Goal: Task Accomplishment & Management: Use online tool/utility

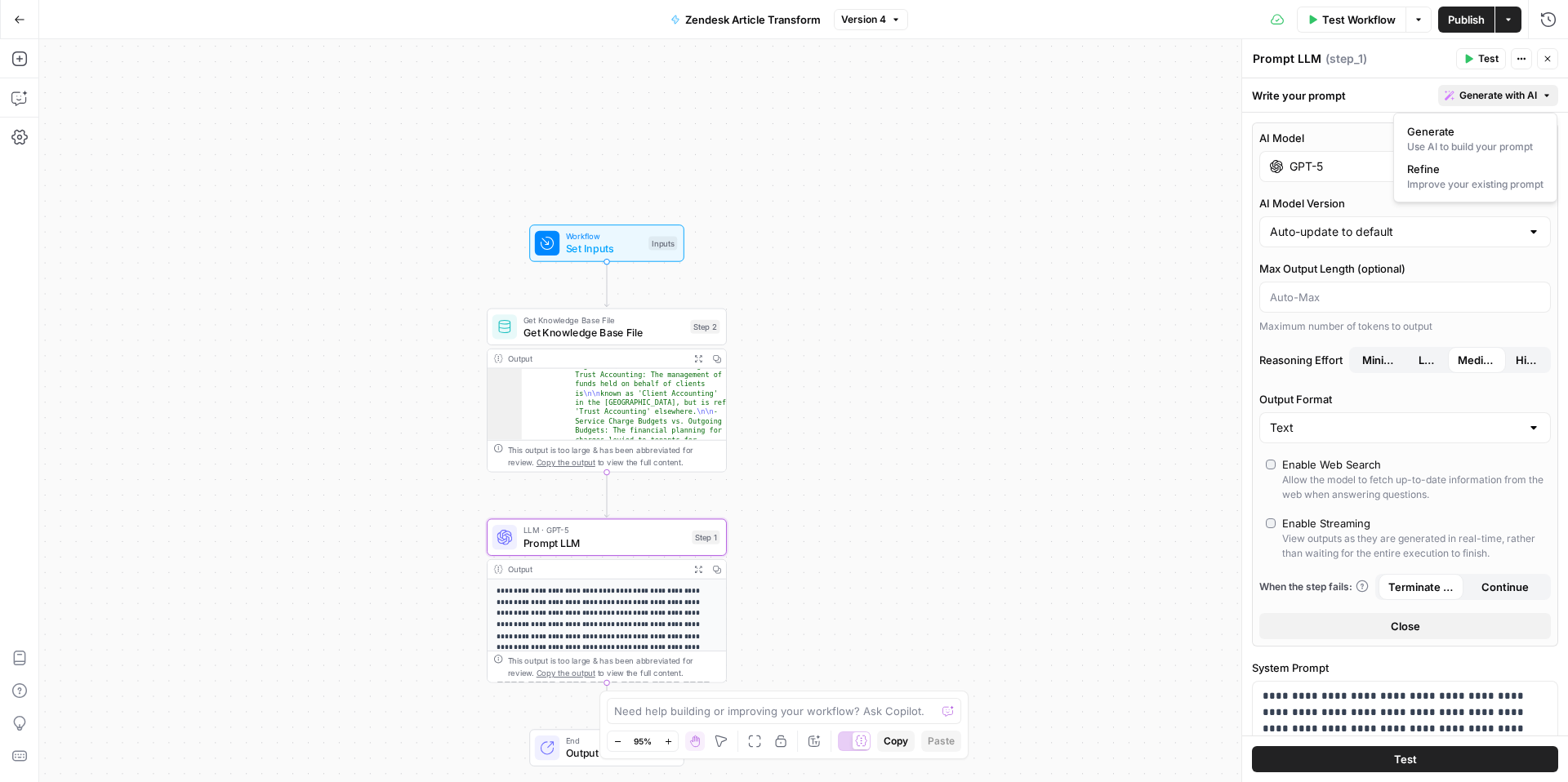
scroll to position [128, 0]
click at [1430, 176] on span "Refine" at bounding box center [1472, 169] width 130 height 17
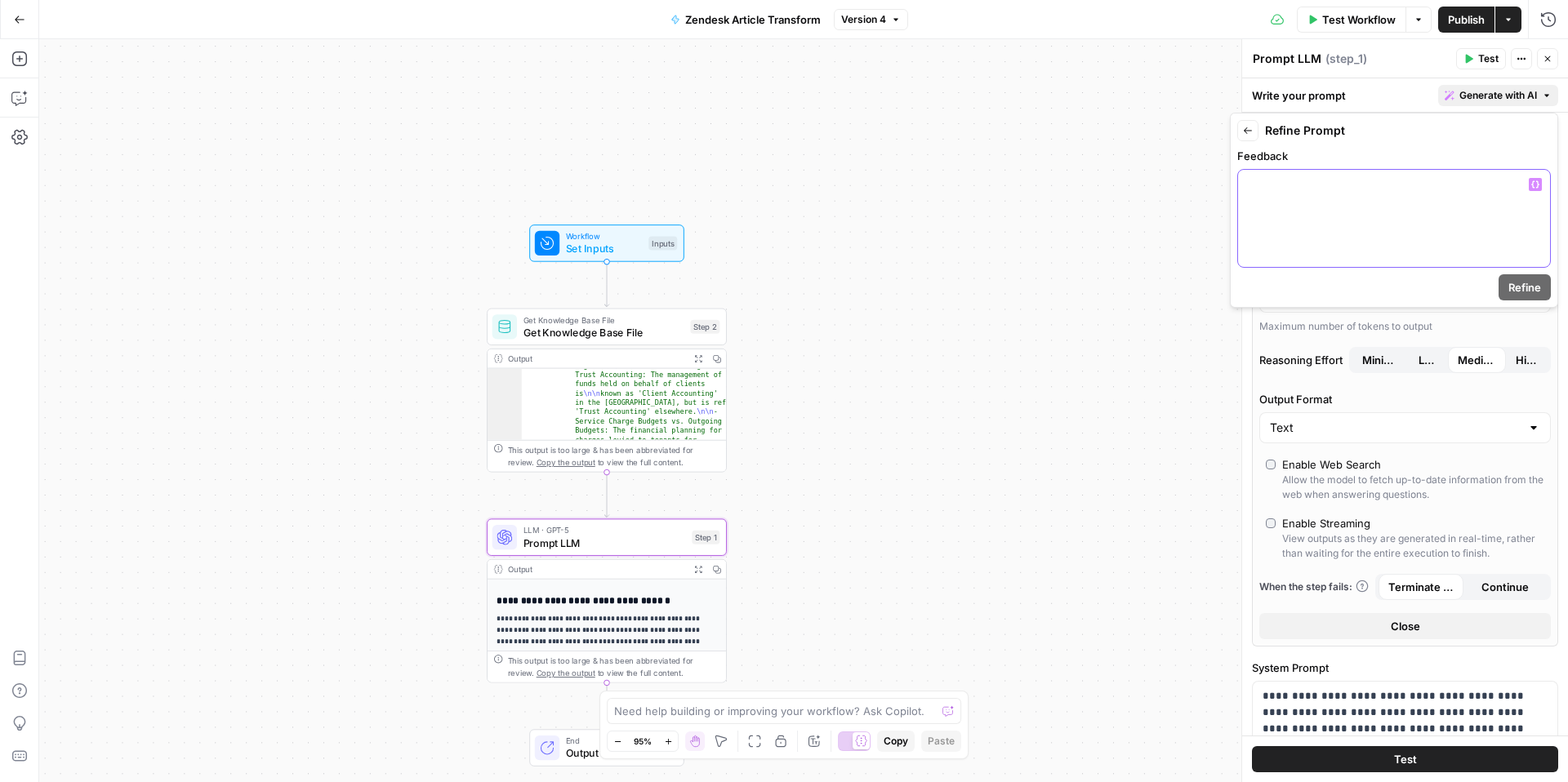
click at [1358, 207] on div at bounding box center [1394, 218] width 312 height 97
click at [1526, 284] on span "Refine" at bounding box center [1524, 287] width 32 height 17
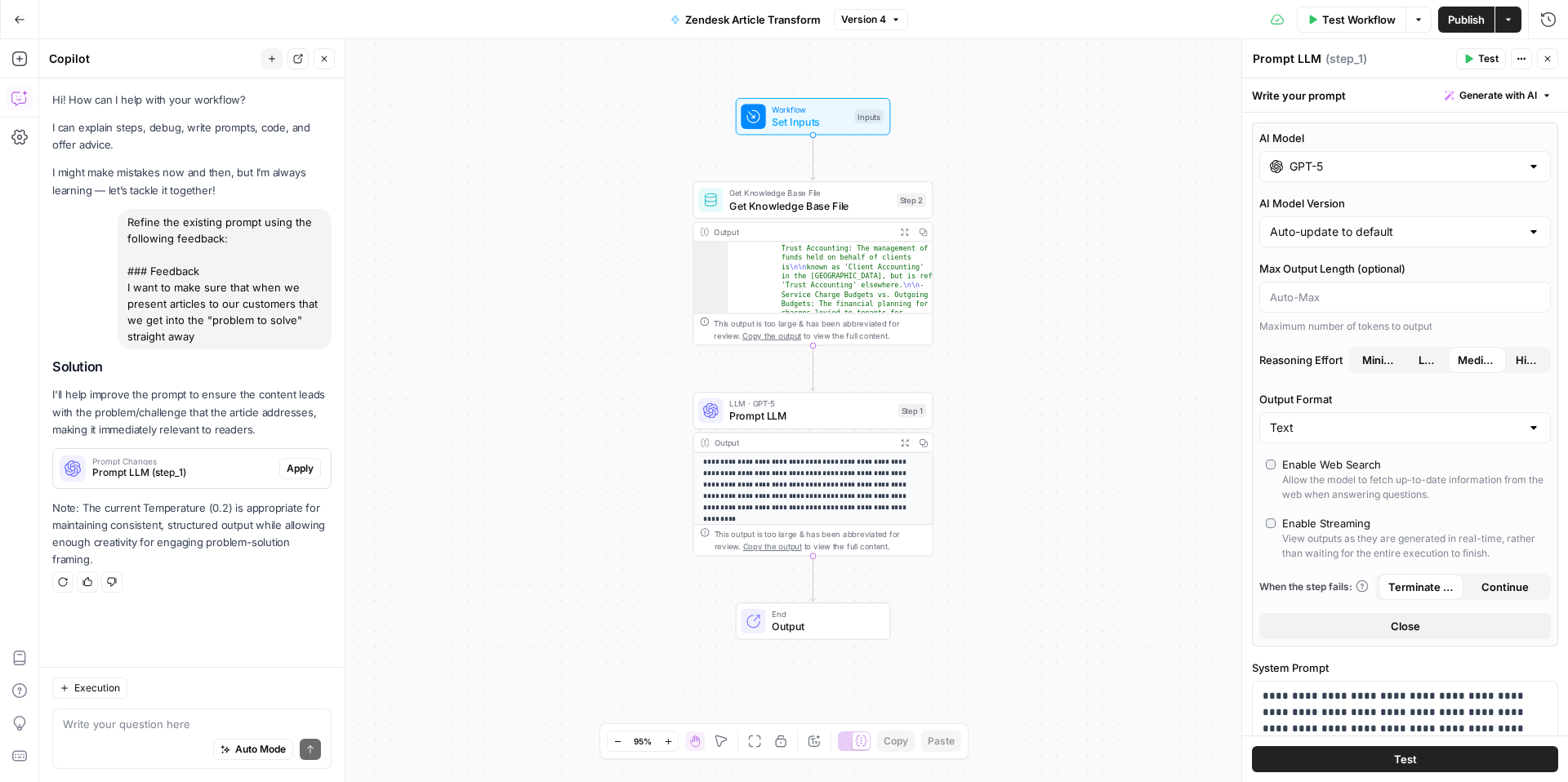
scroll to position [0, 0]
click at [298, 473] on span "Apply" at bounding box center [300, 469] width 27 height 15
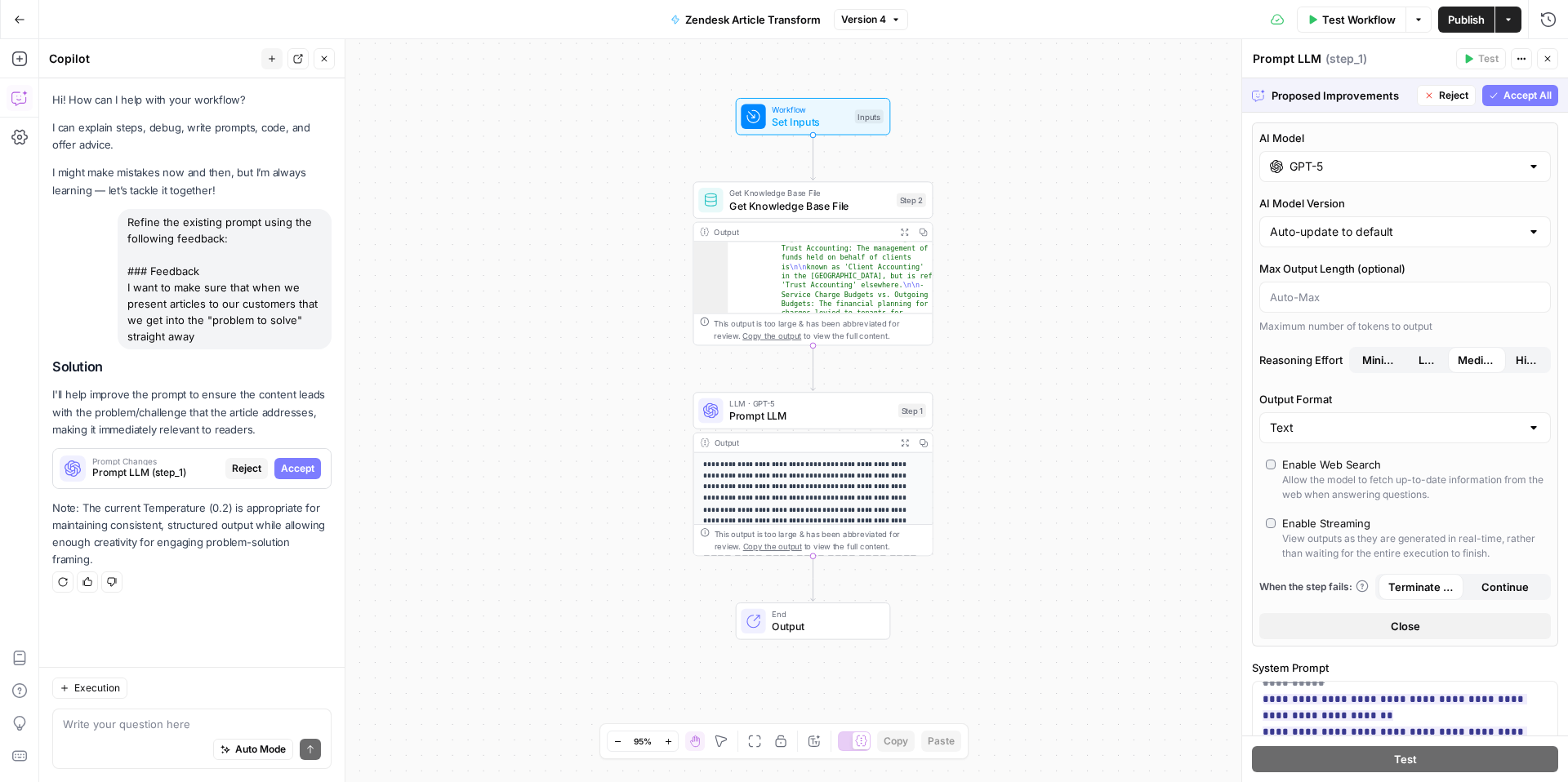
scroll to position [1586, 0]
click at [1502, 93] on button "Accept All" at bounding box center [1520, 96] width 76 height 22
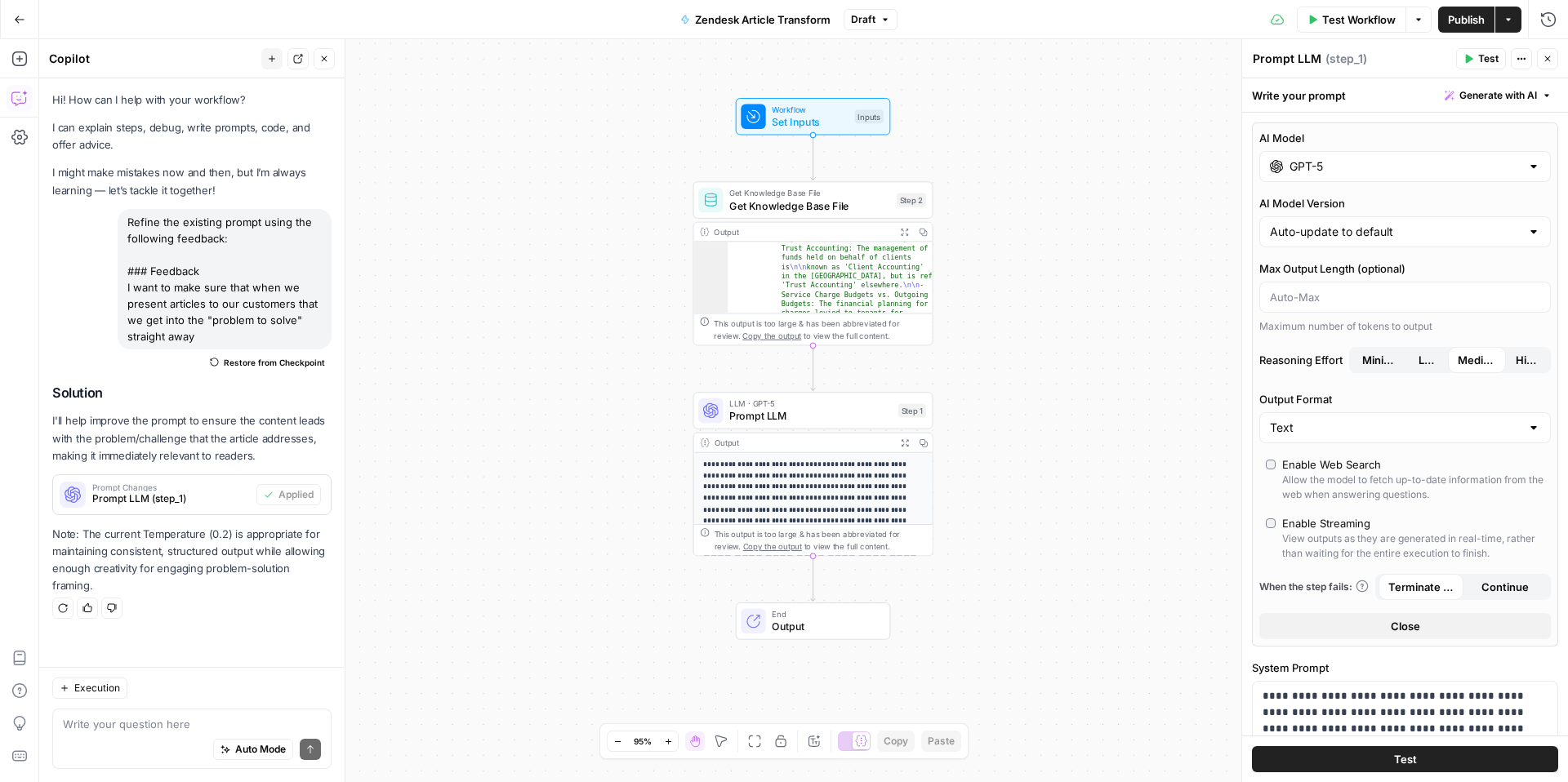
click at [1479, 65] on span "Test" at bounding box center [1488, 59] width 21 height 15
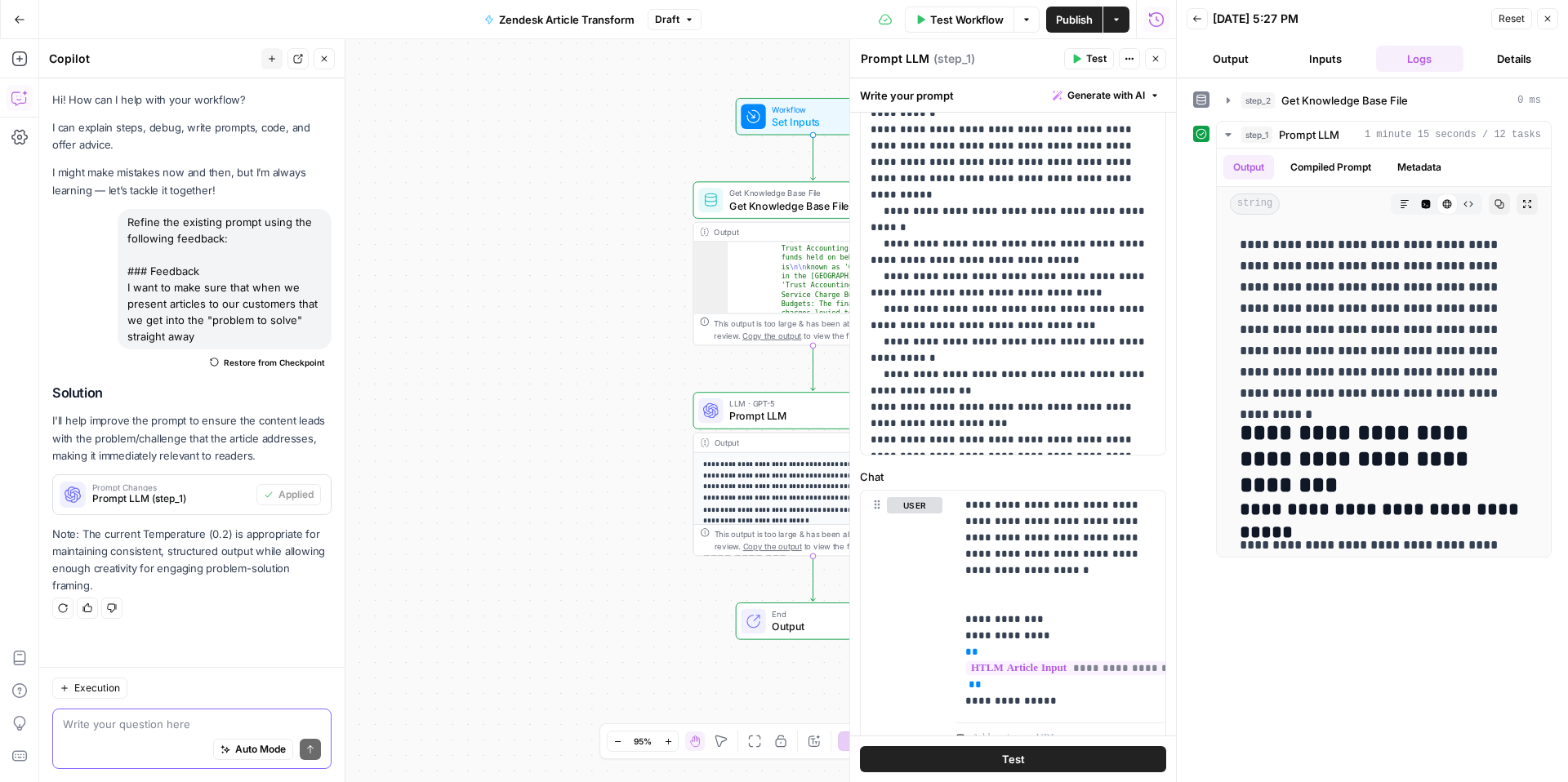
click at [164, 723] on textarea at bounding box center [192, 725] width 258 height 17
click at [1159, 98] on icon "button" at bounding box center [1155, 95] width 10 height 10
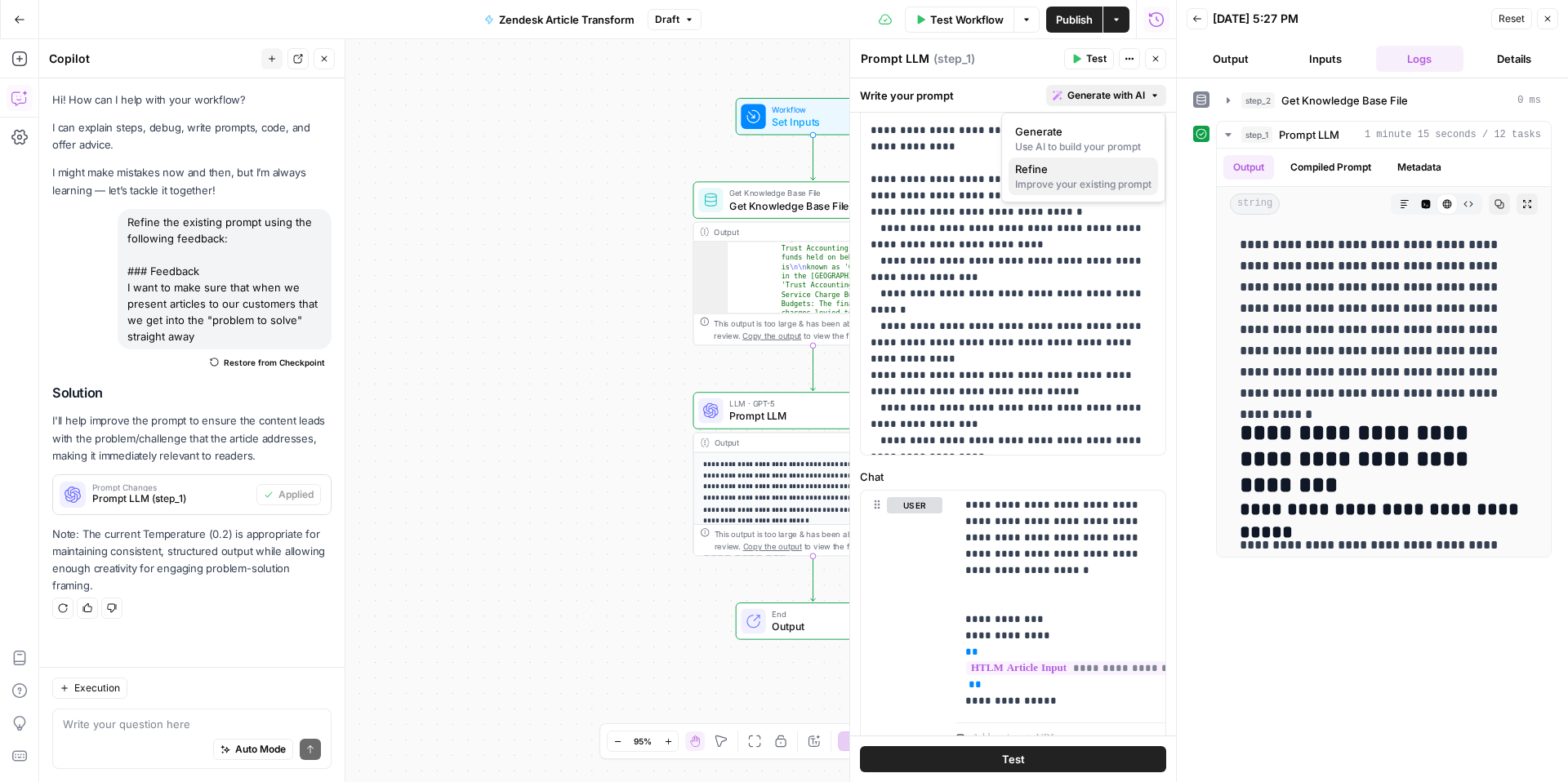
click at [1075, 188] on div "Improve your existing prompt" at bounding box center [1083, 185] width 137 height 15
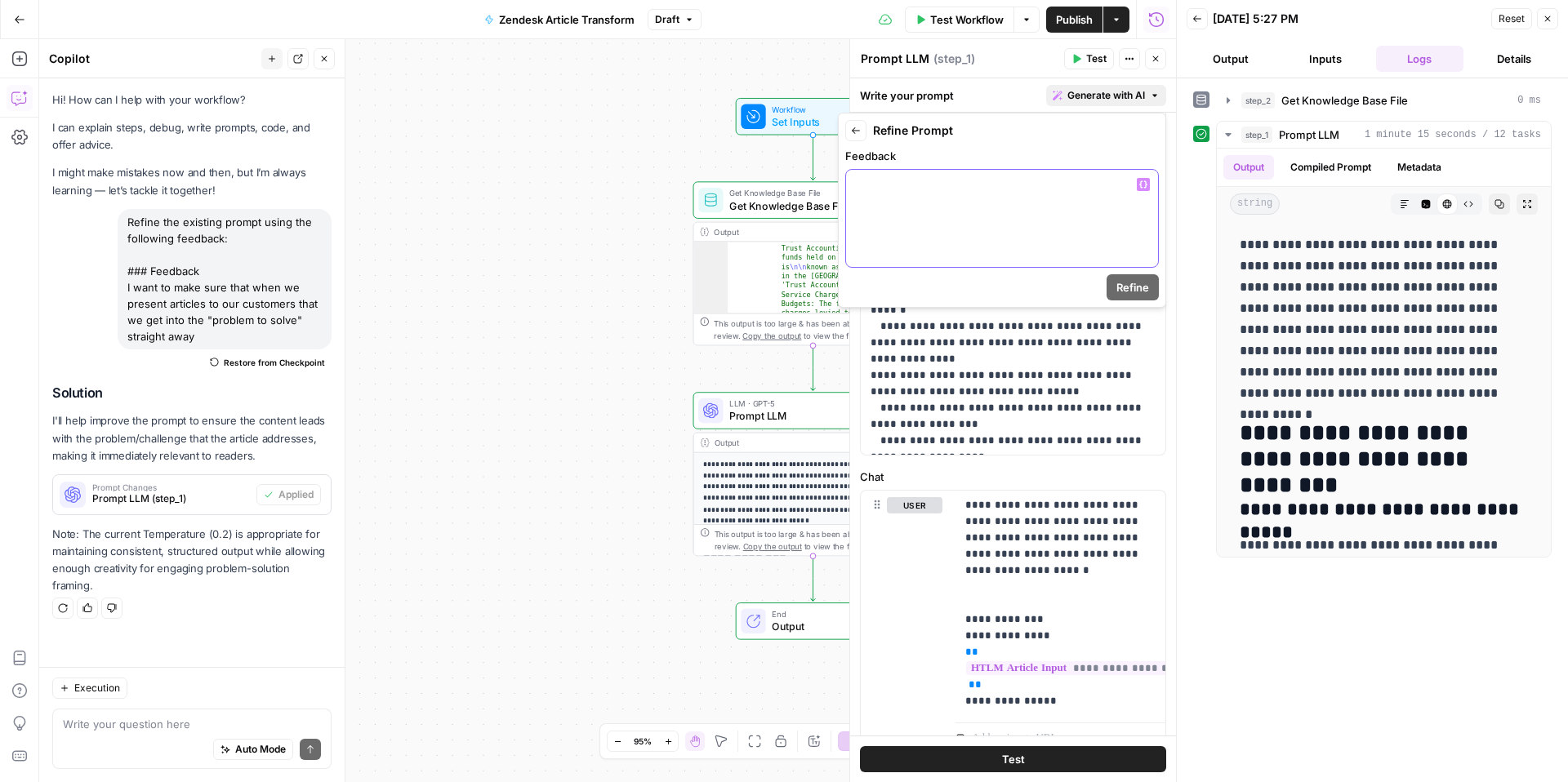
click at [1078, 188] on p at bounding box center [1001, 185] width 292 height 17
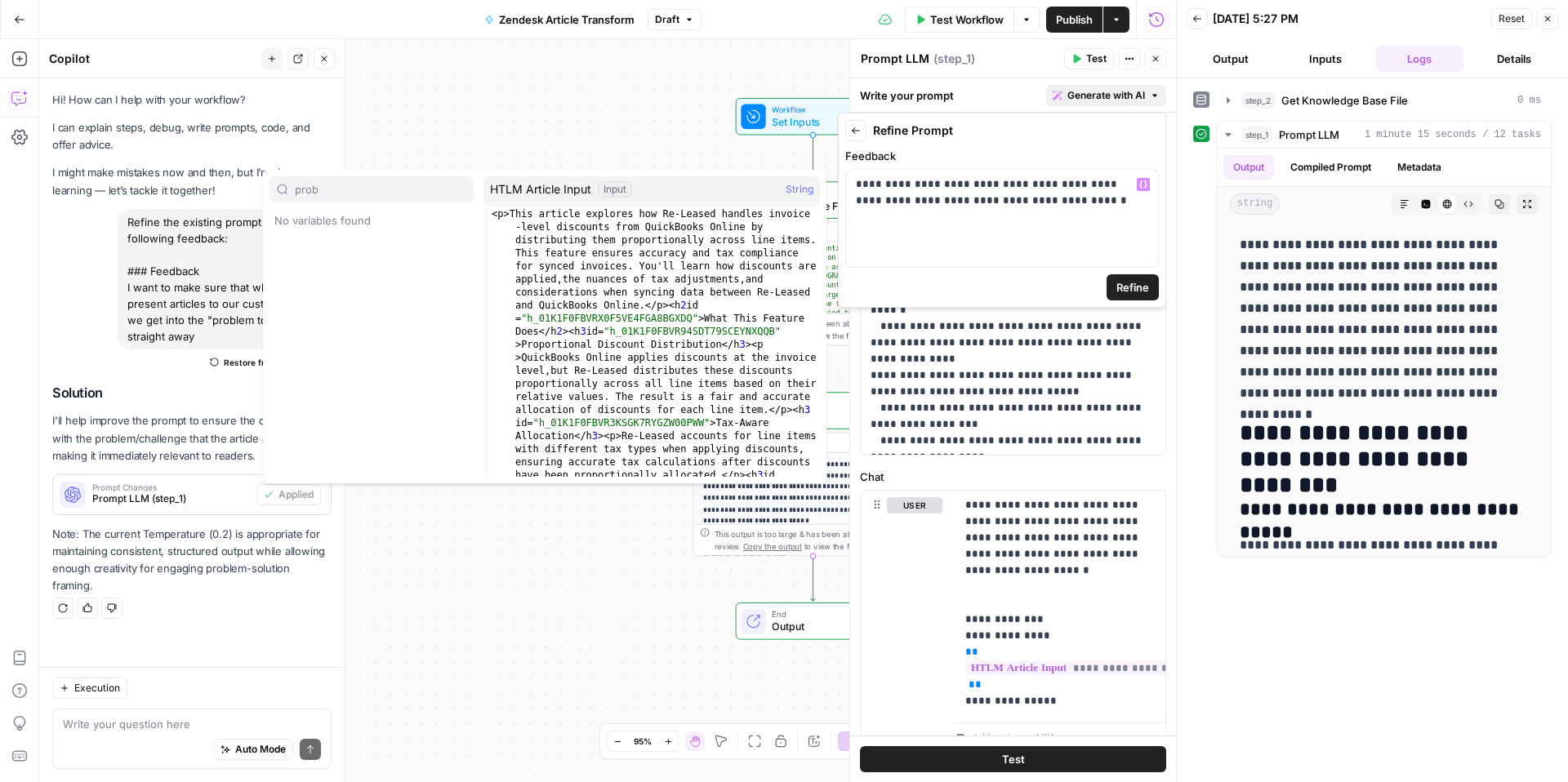
type input "probl"
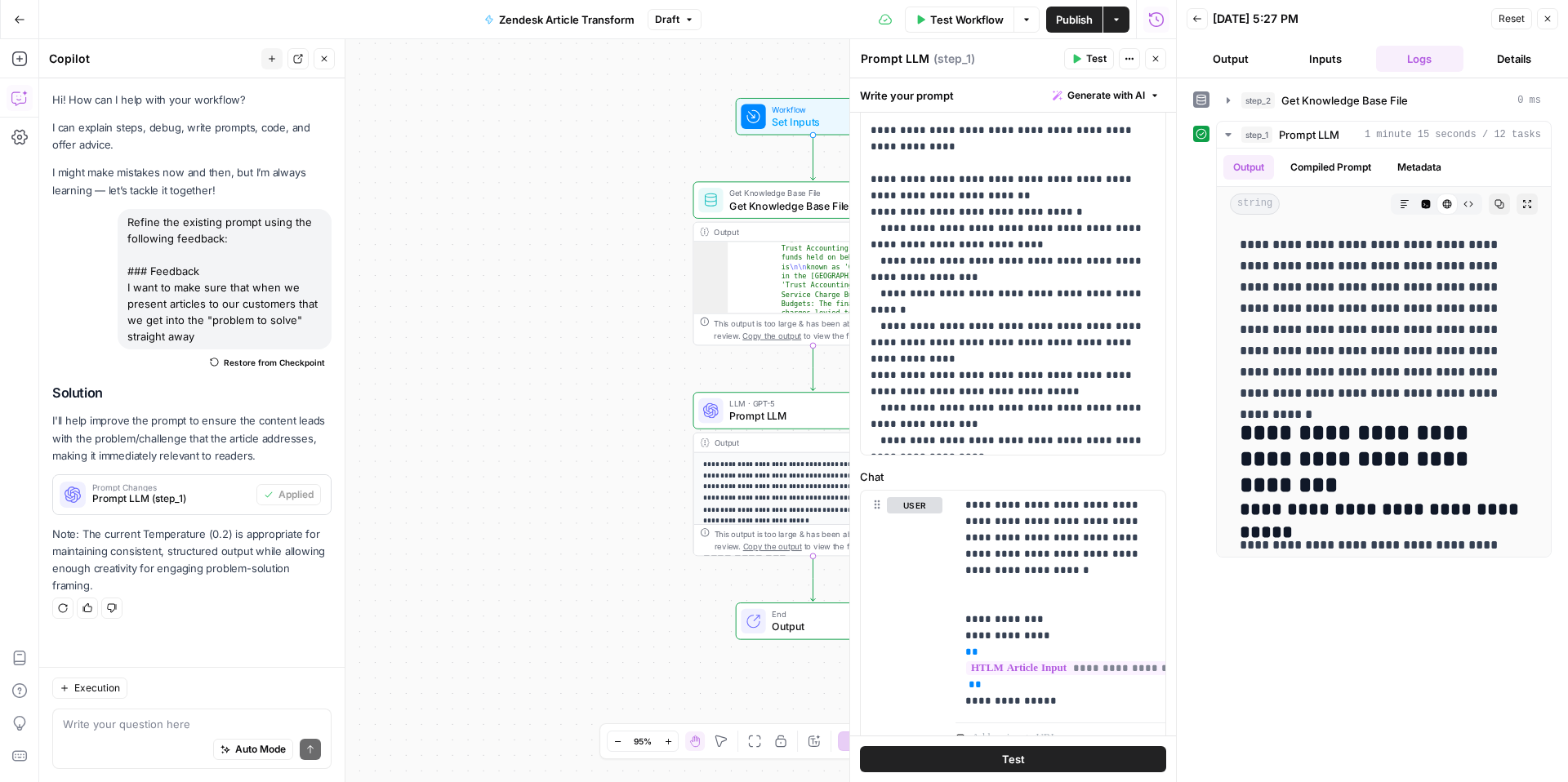
click at [1088, 101] on span "Generate with AI" at bounding box center [1107, 95] width 78 height 15
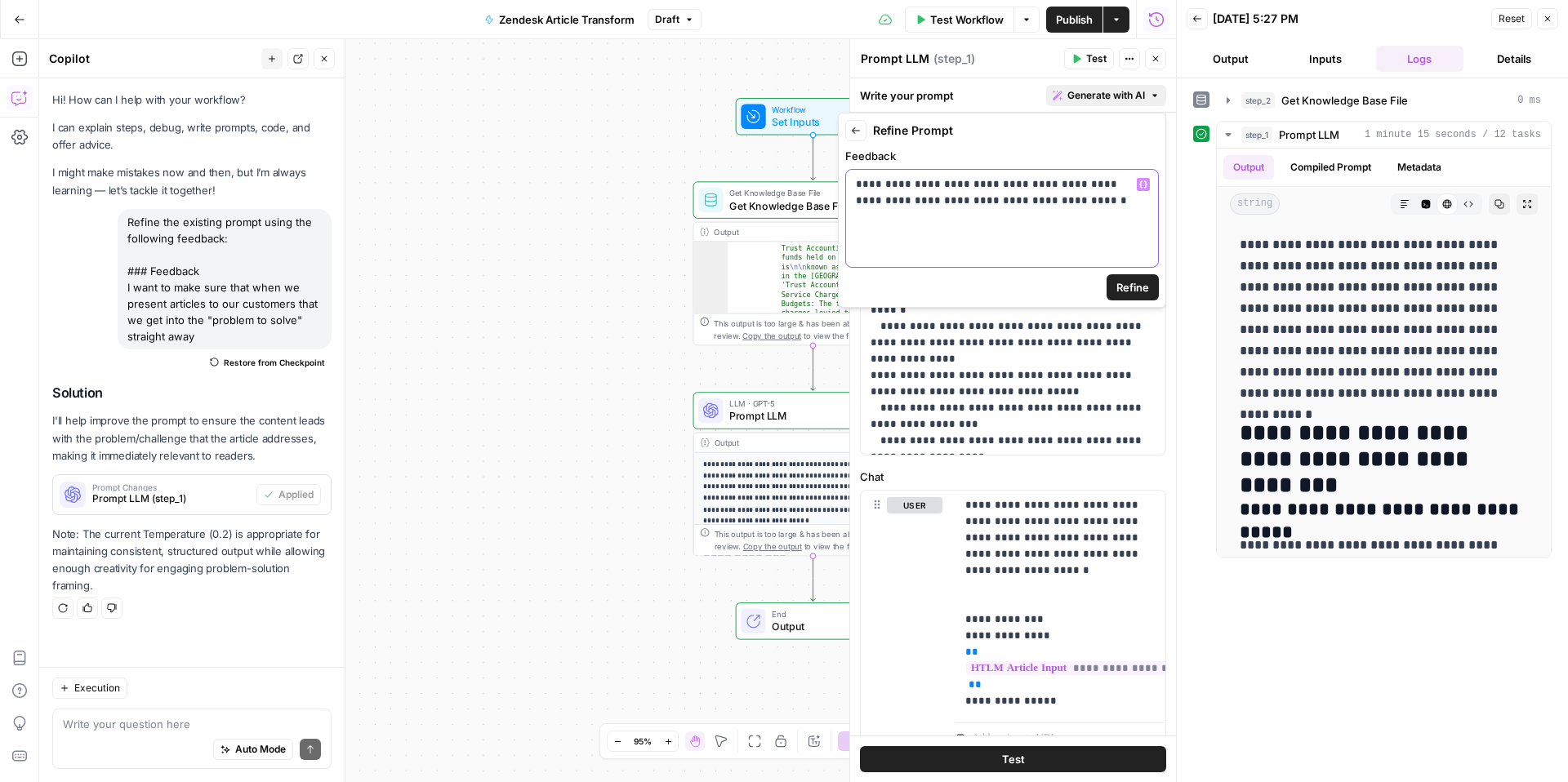
click at [1031, 203] on p "**********" at bounding box center [1001, 192] width 292 height 32
click at [1131, 291] on span "Refine" at bounding box center [1132, 287] width 32 height 17
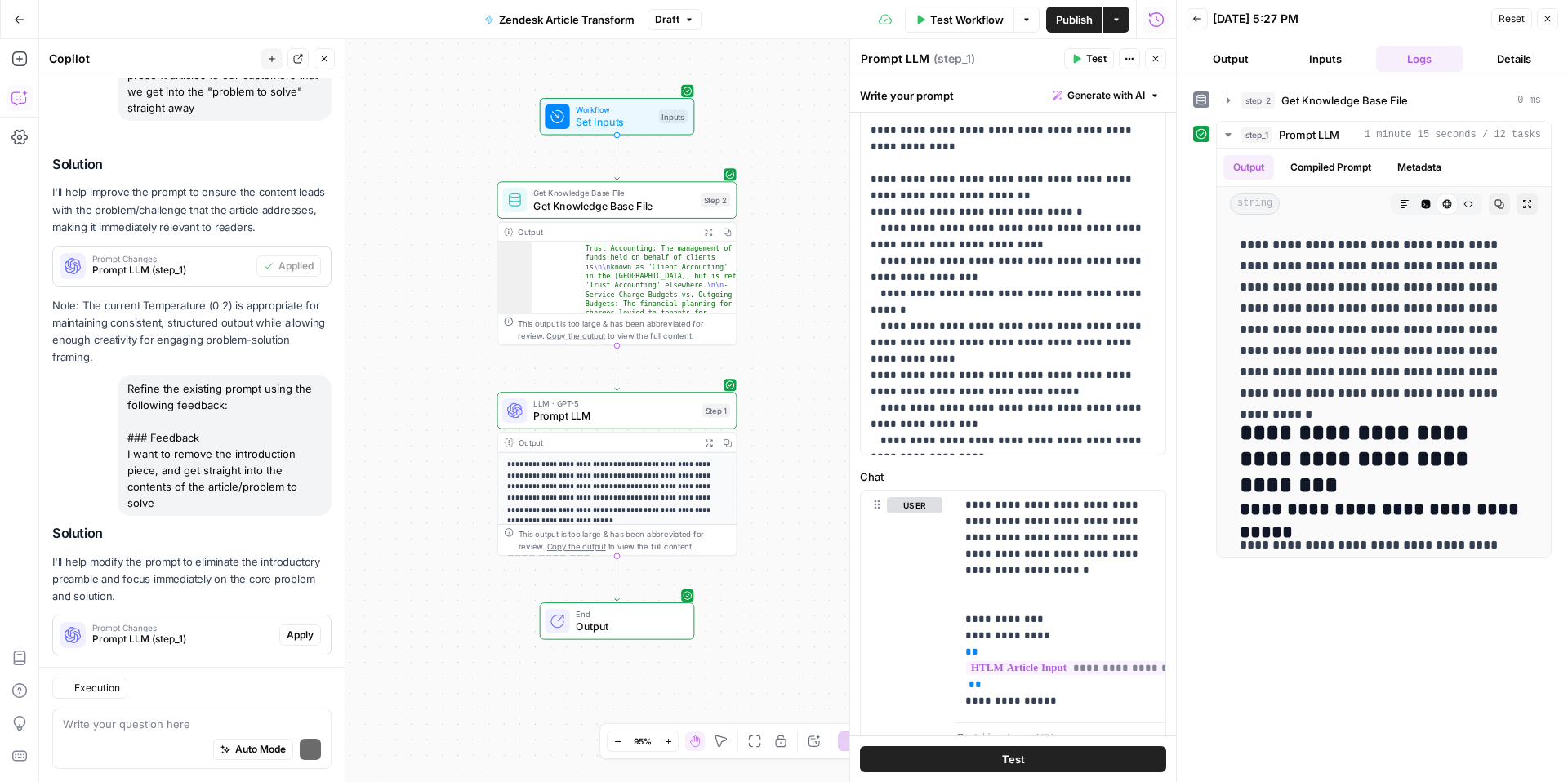
scroll to position [302, 0]
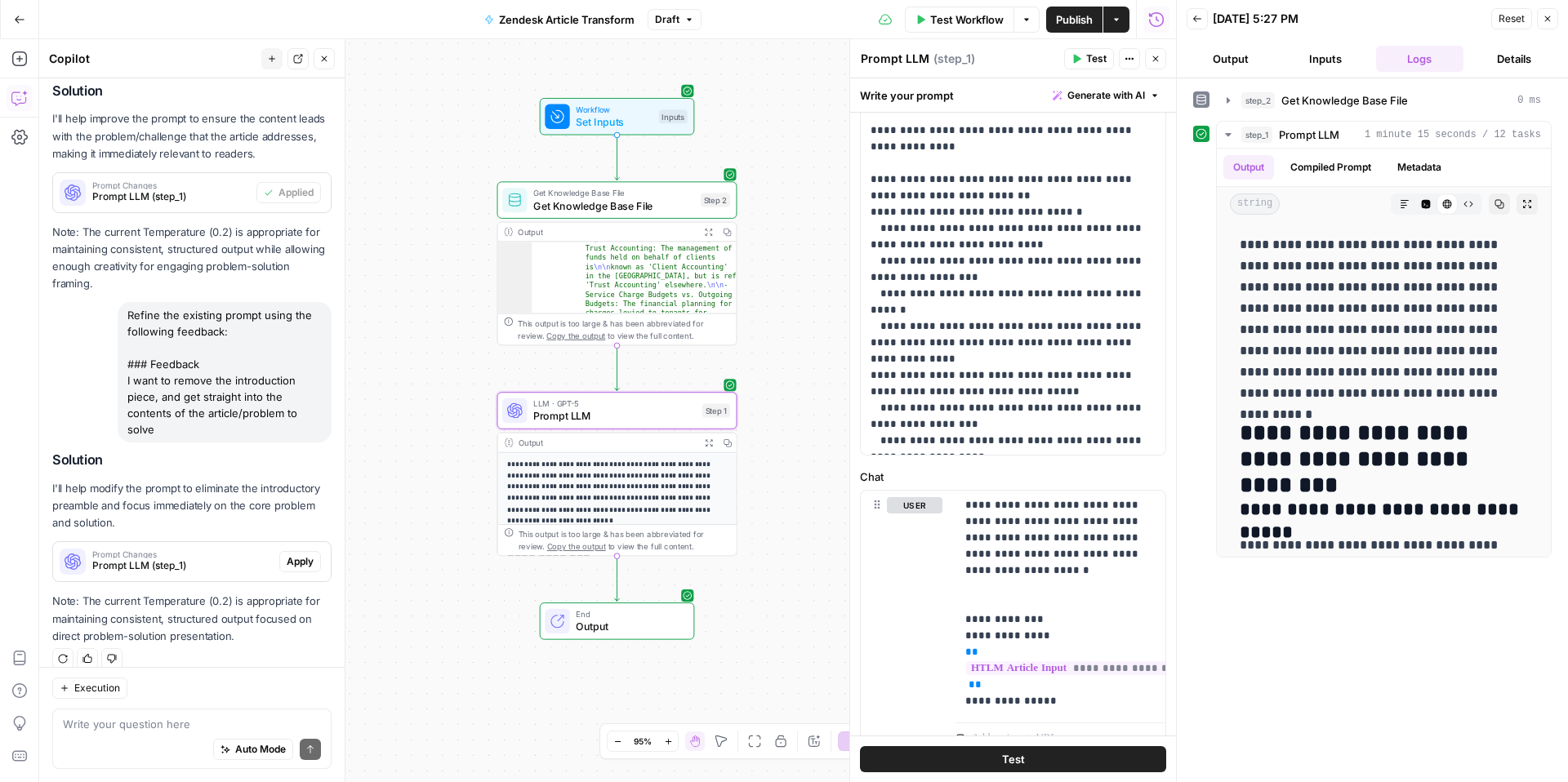
click at [308, 554] on span "Apply" at bounding box center [300, 562] width 27 height 15
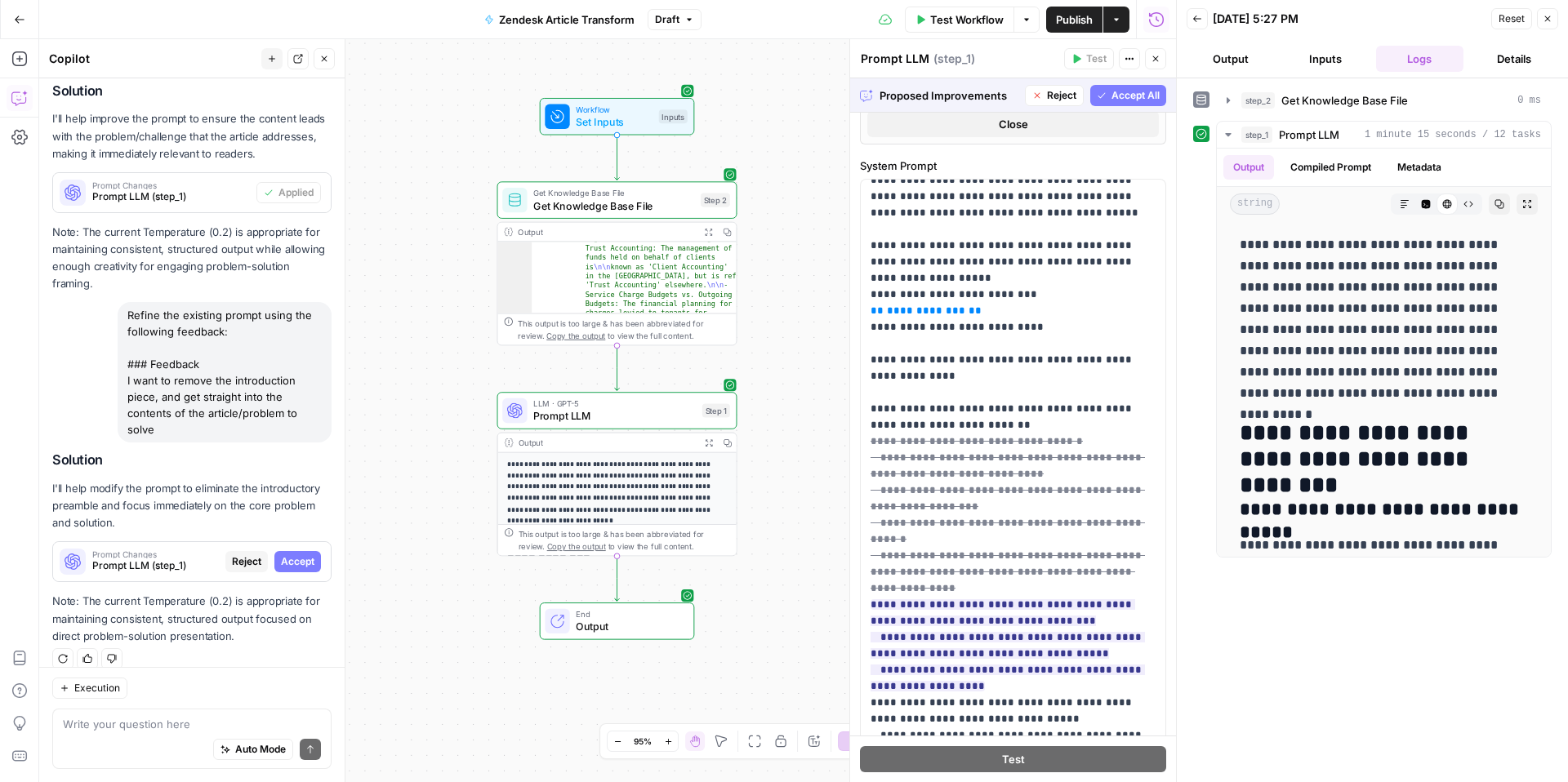
scroll to position [0, 0]
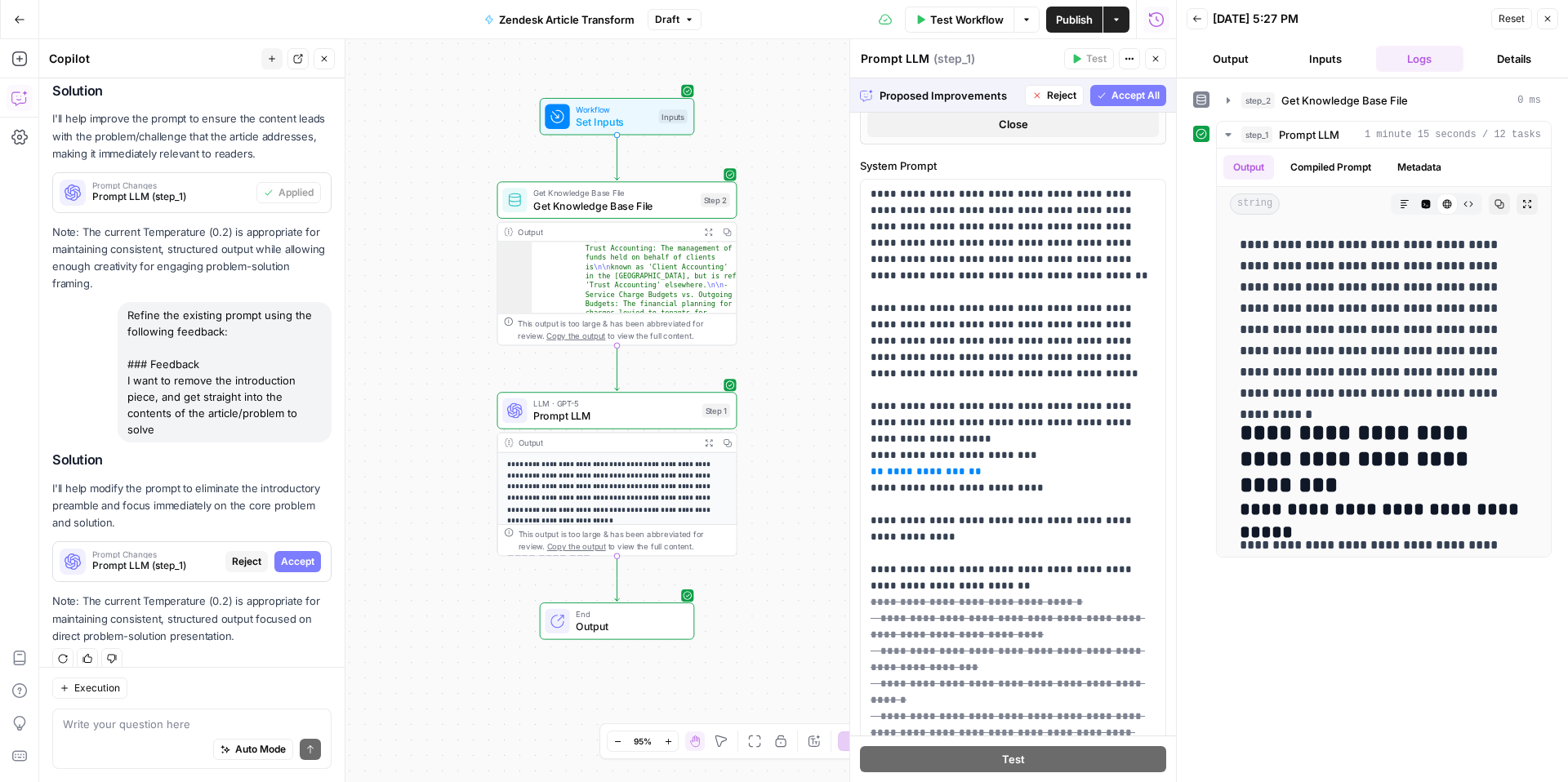
click at [1110, 94] on button "Accept All" at bounding box center [1128, 96] width 76 height 22
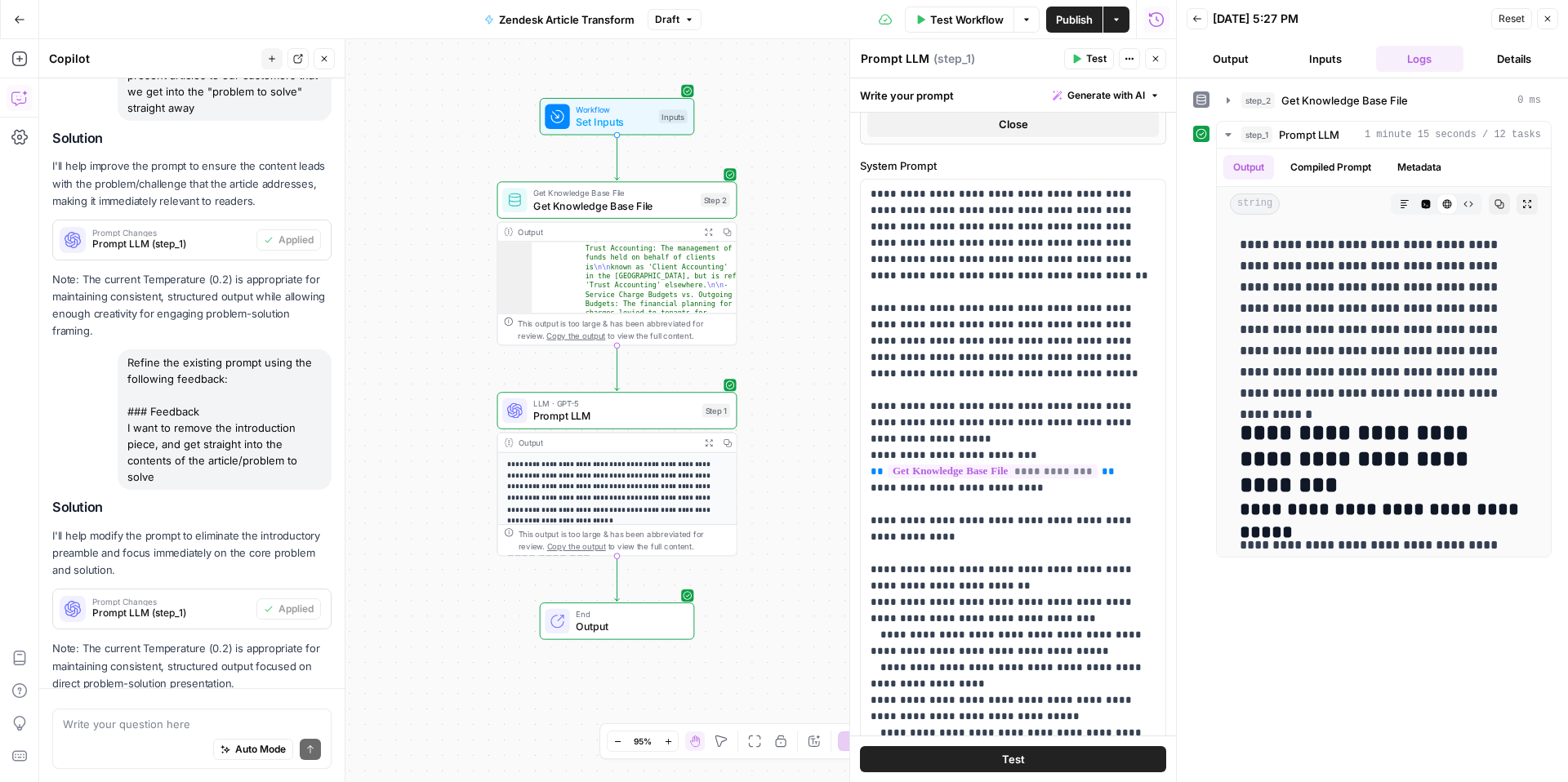
scroll to position [328, 0]
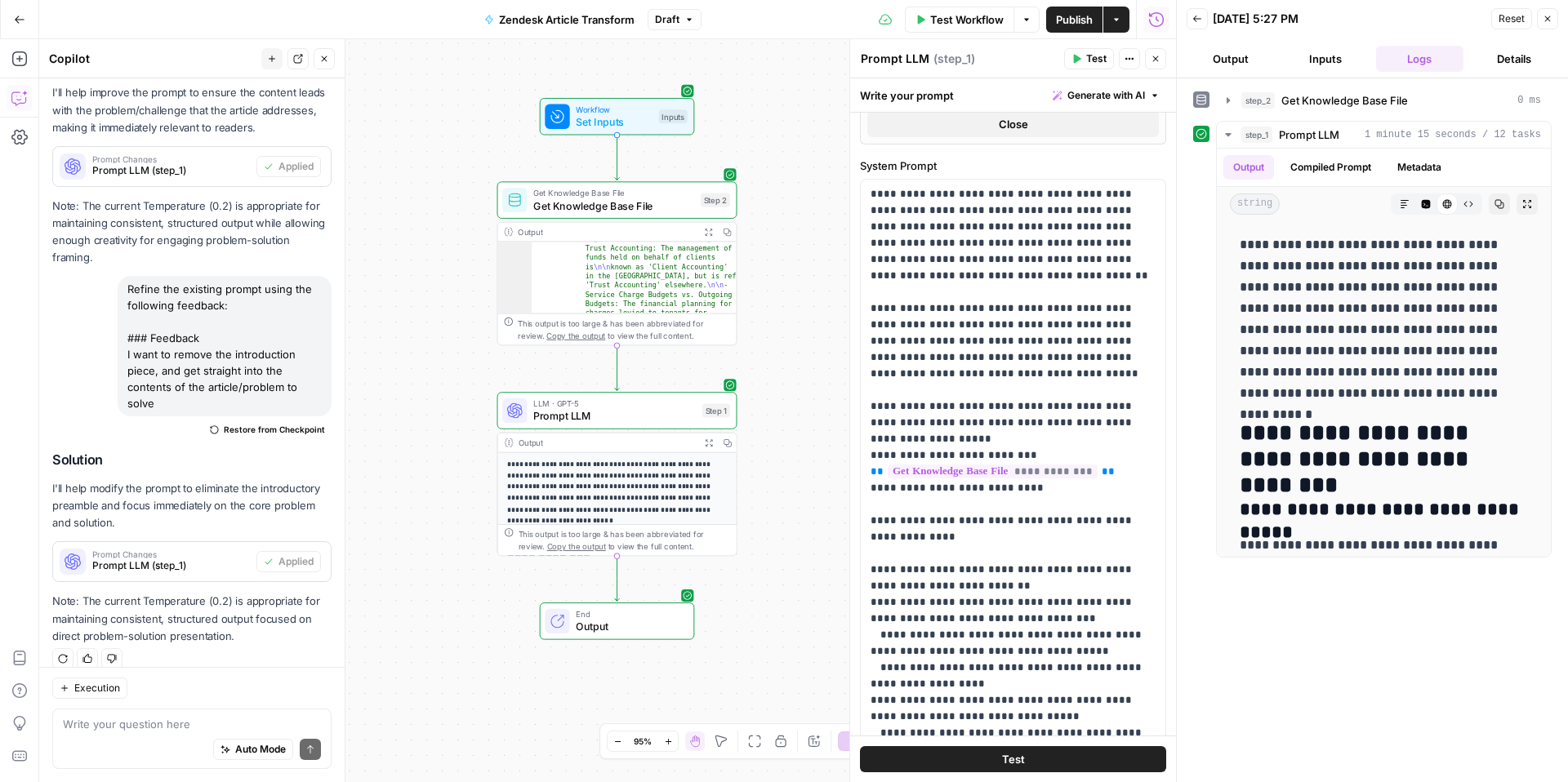
click at [1089, 57] on span "Test" at bounding box center [1096, 59] width 21 height 15
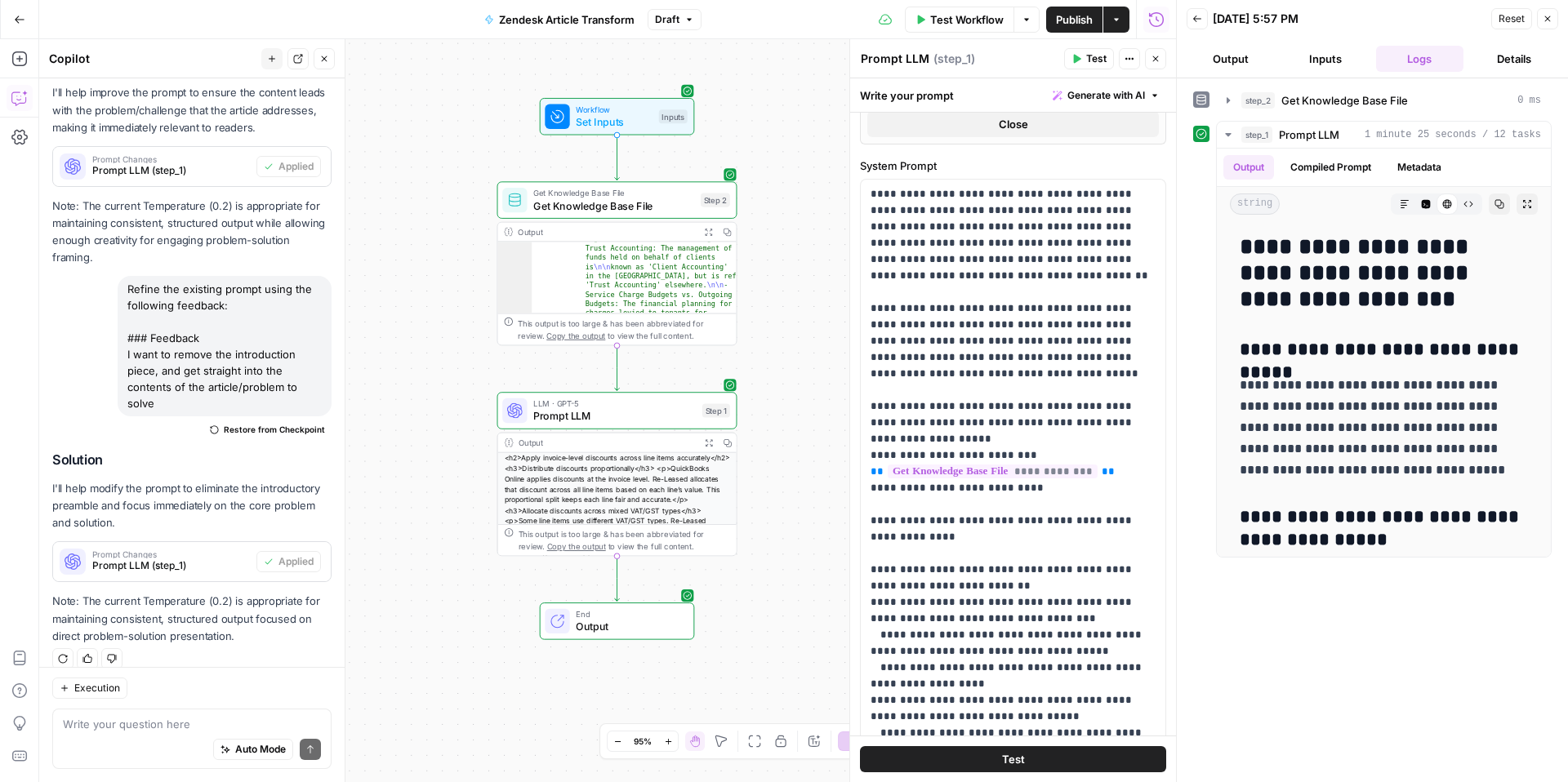
click at [615, 21] on span "Zendesk Article Transform" at bounding box center [567, 20] width 136 height 17
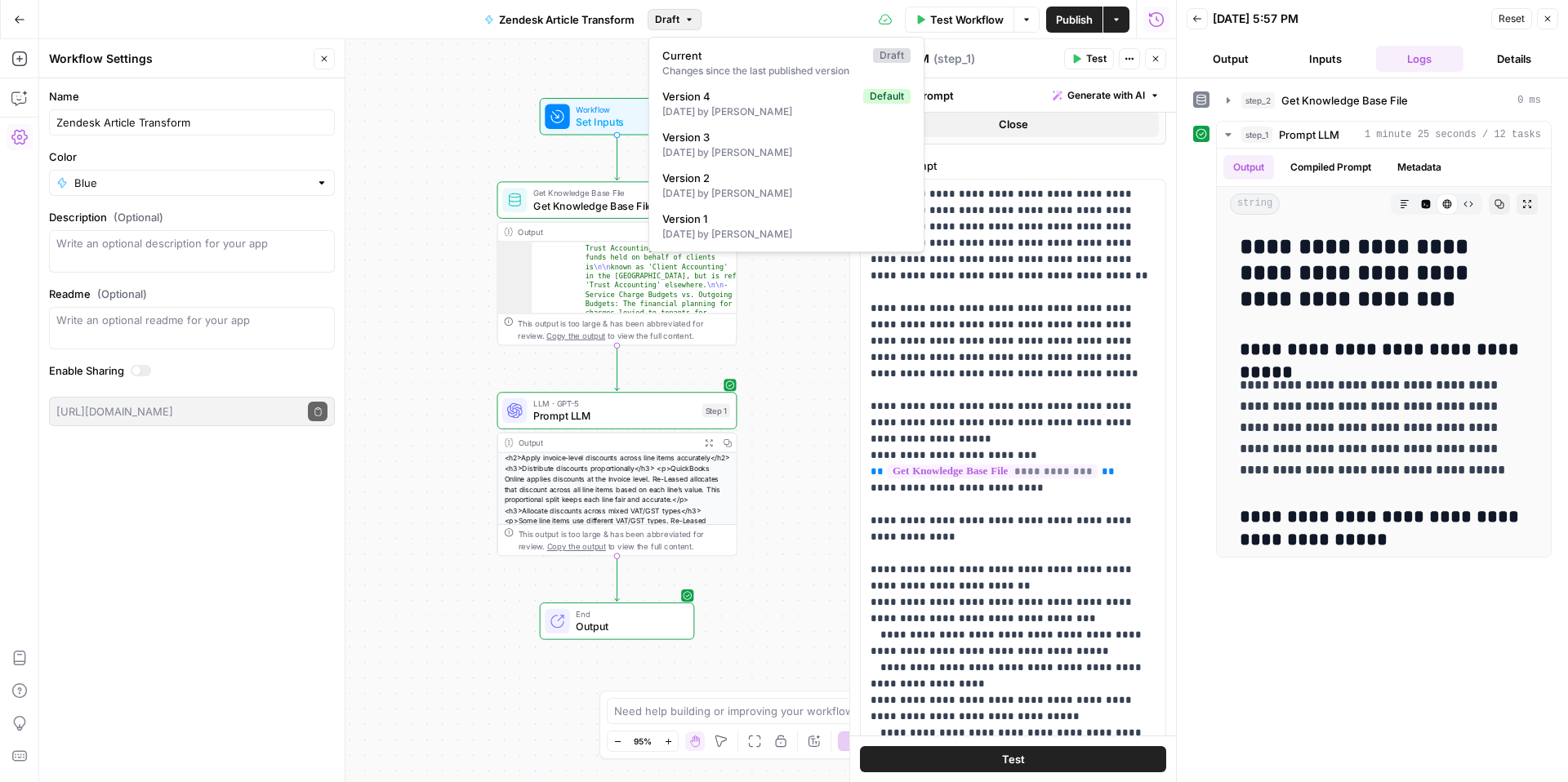
click at [663, 17] on span "Draft" at bounding box center [668, 20] width 25 height 15
click at [750, 16] on div "Test Workflow Options Publish Actions Run History" at bounding box center [938, 19] width 475 height 38
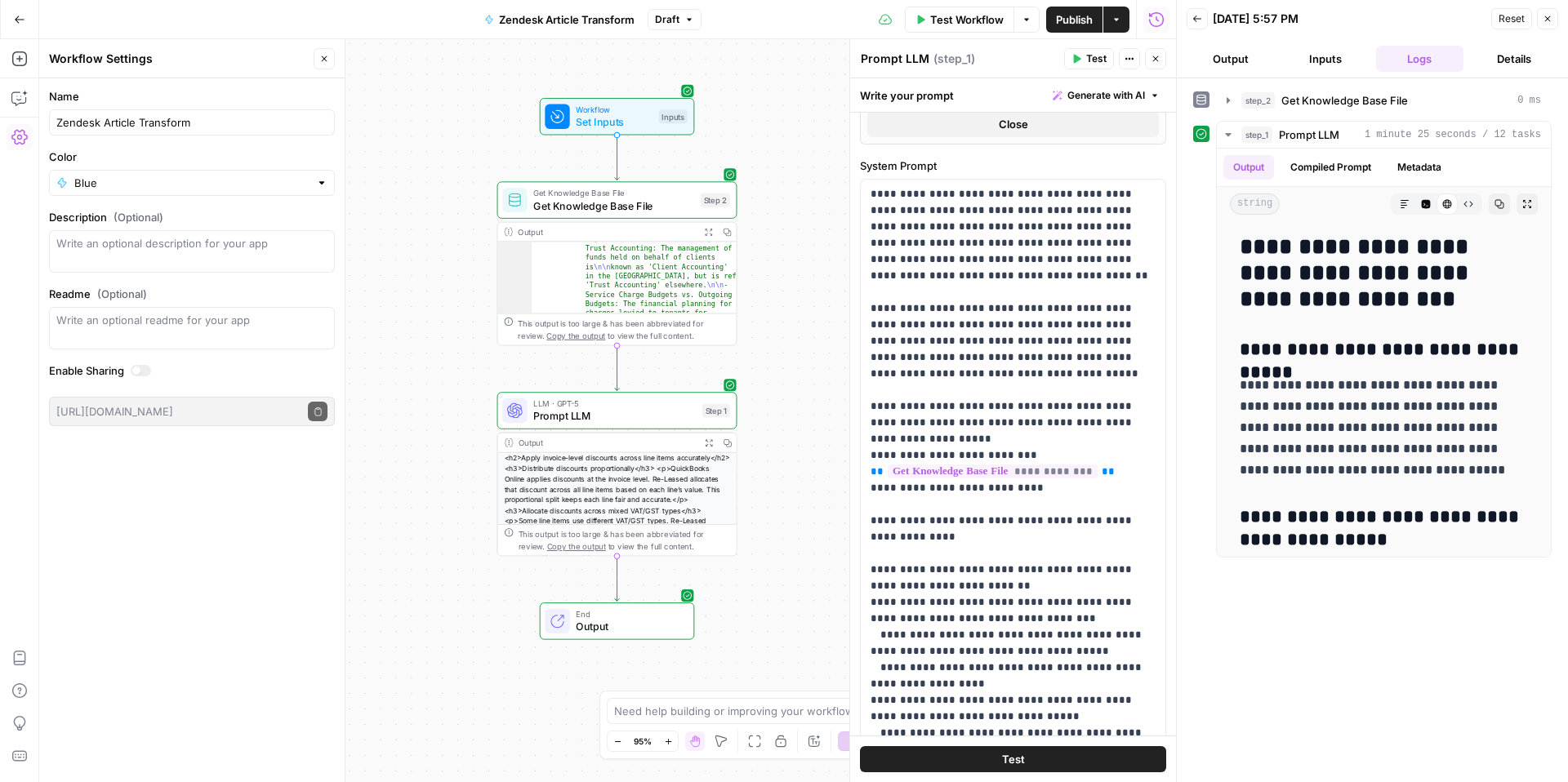
click at [690, 18] on icon "button" at bounding box center [689, 20] width 10 height 10
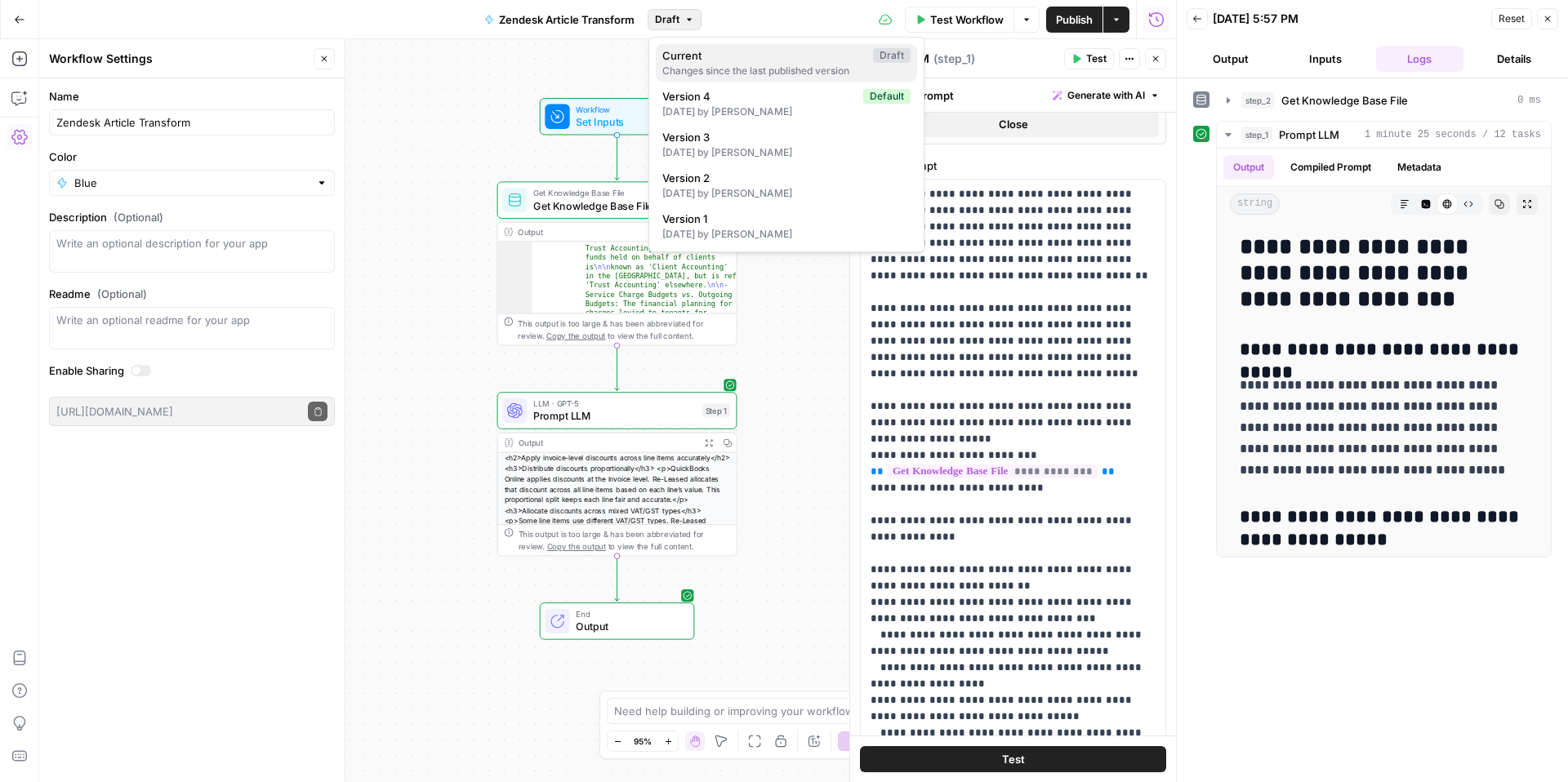
click at [732, 56] on span "Current" at bounding box center [765, 56] width 204 height 17
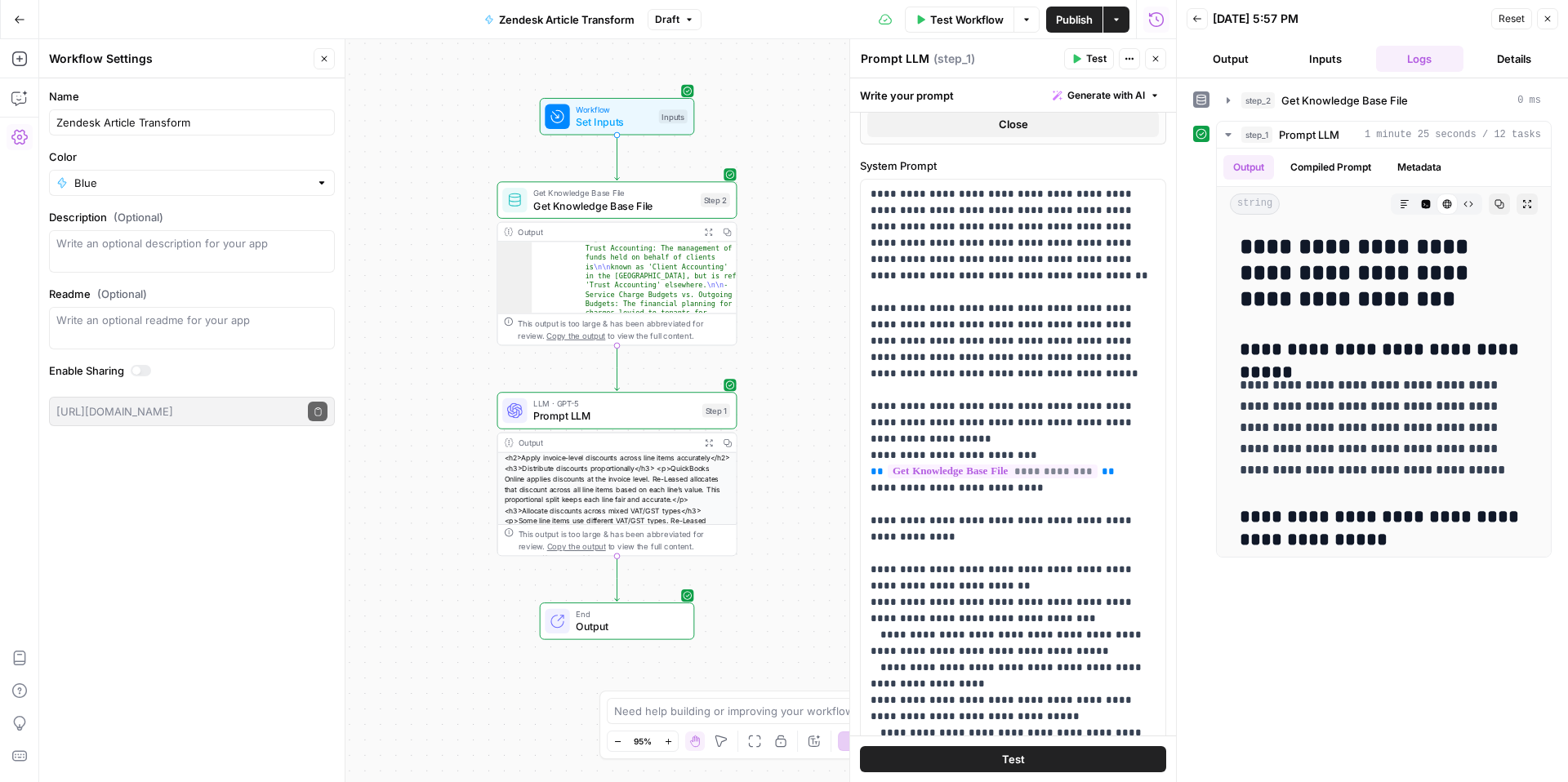
click at [1112, 24] on icon "button" at bounding box center [1117, 20] width 10 height 10
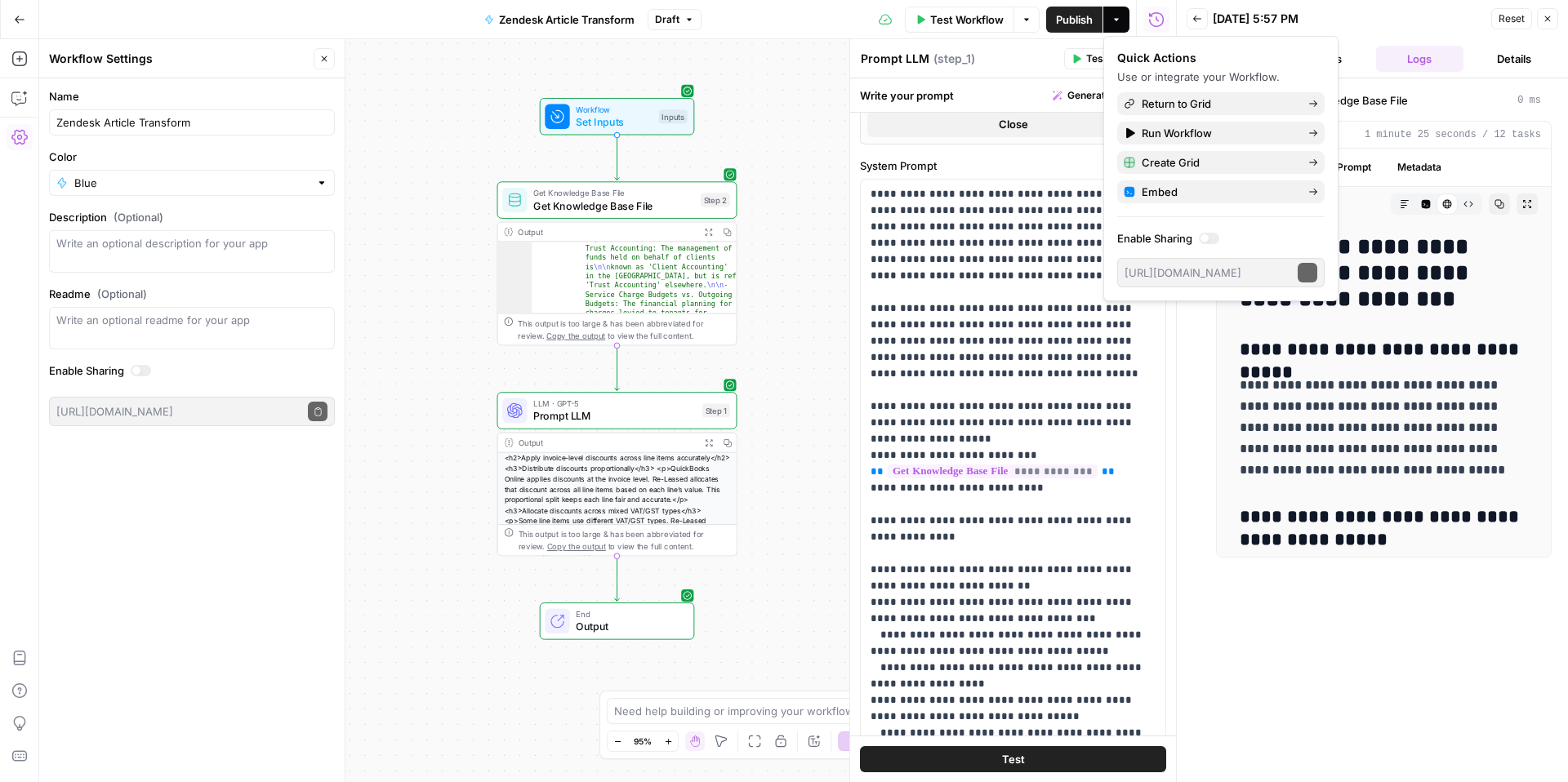
click at [1115, 22] on icon "button" at bounding box center [1117, 20] width 10 height 10
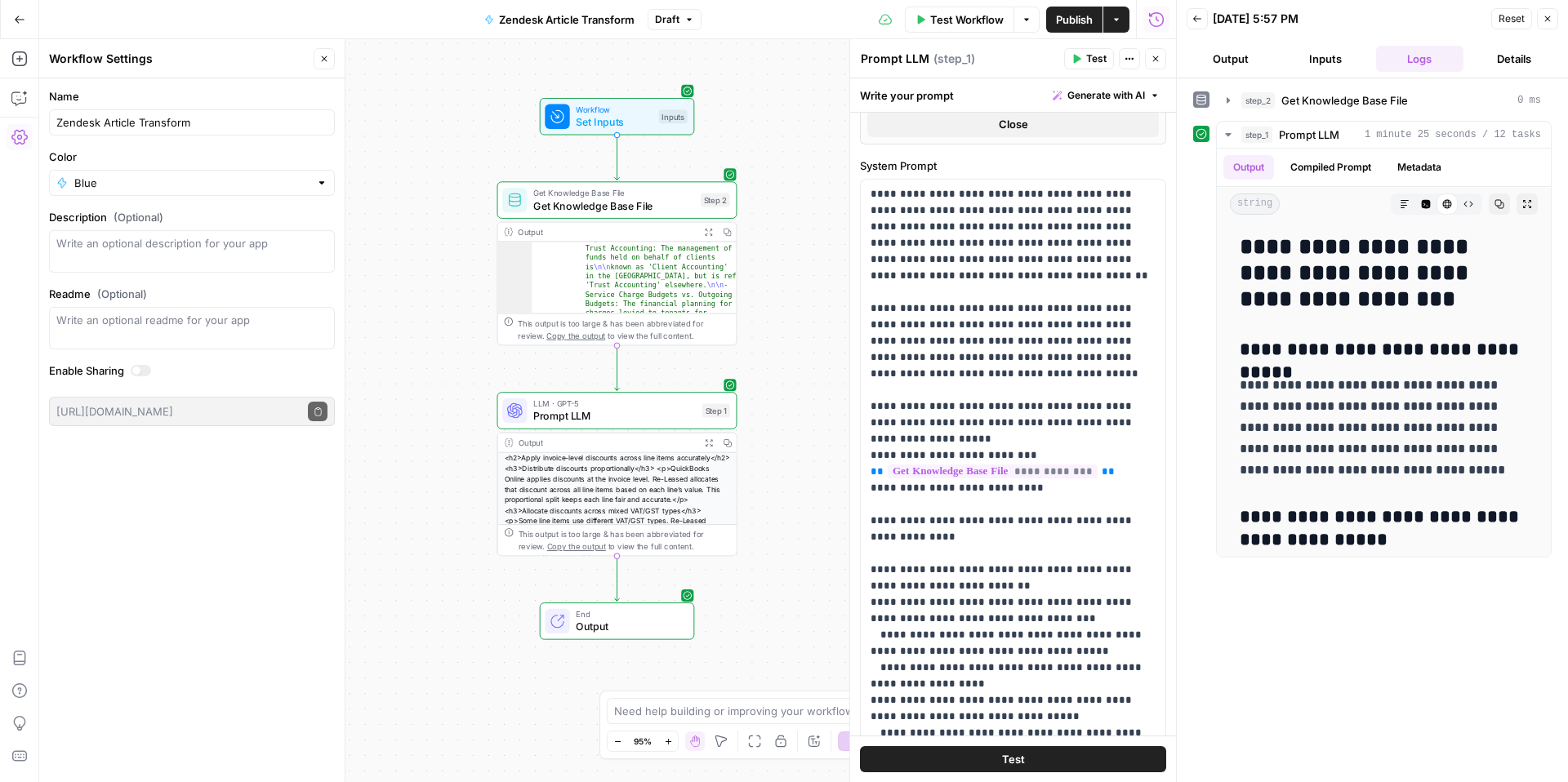
click at [1114, 22] on icon "button" at bounding box center [1117, 20] width 10 height 10
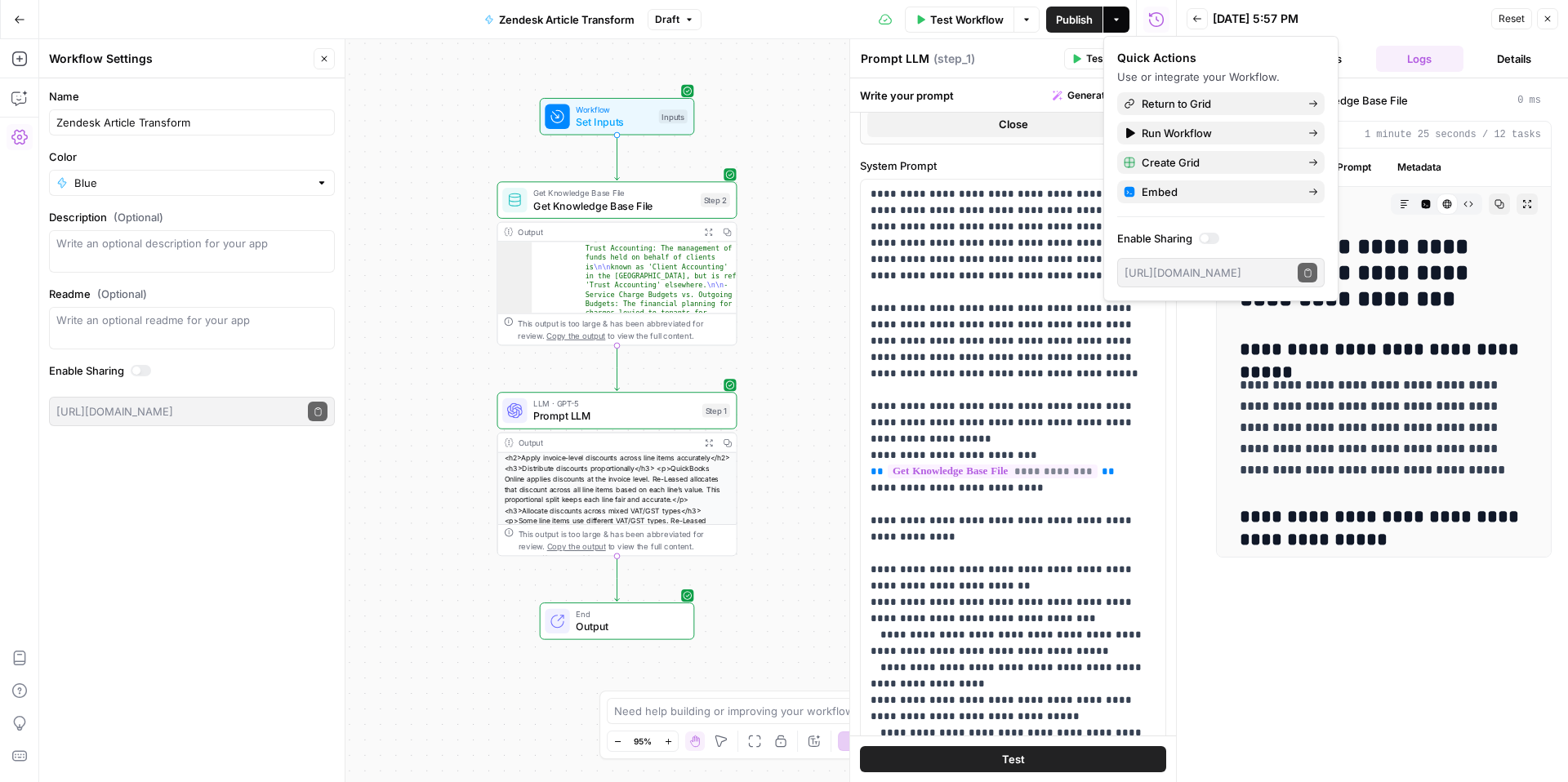
scroll to position [502, 0]
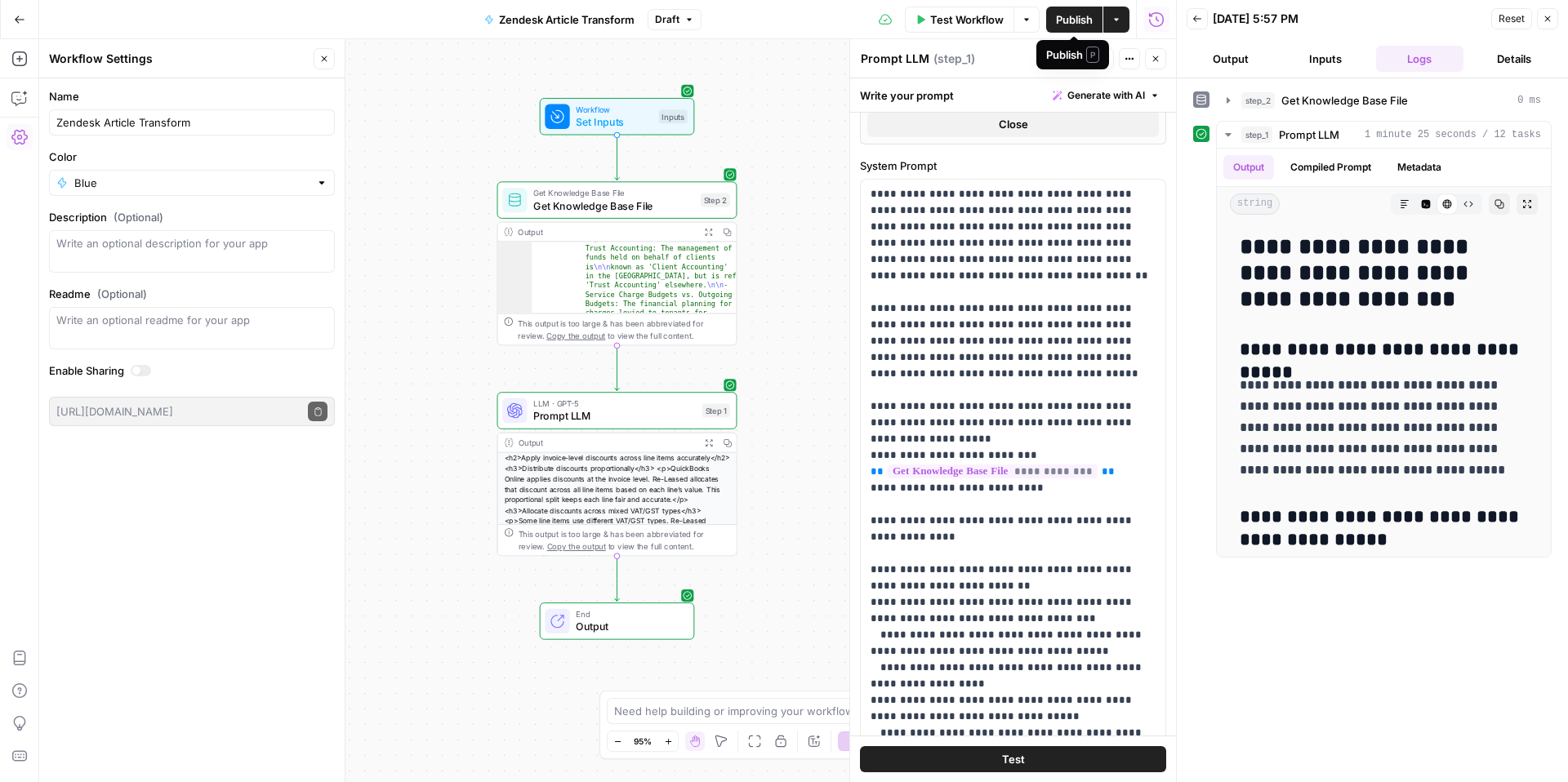
click at [1066, 21] on span "Publish" at bounding box center [1074, 20] width 36 height 17
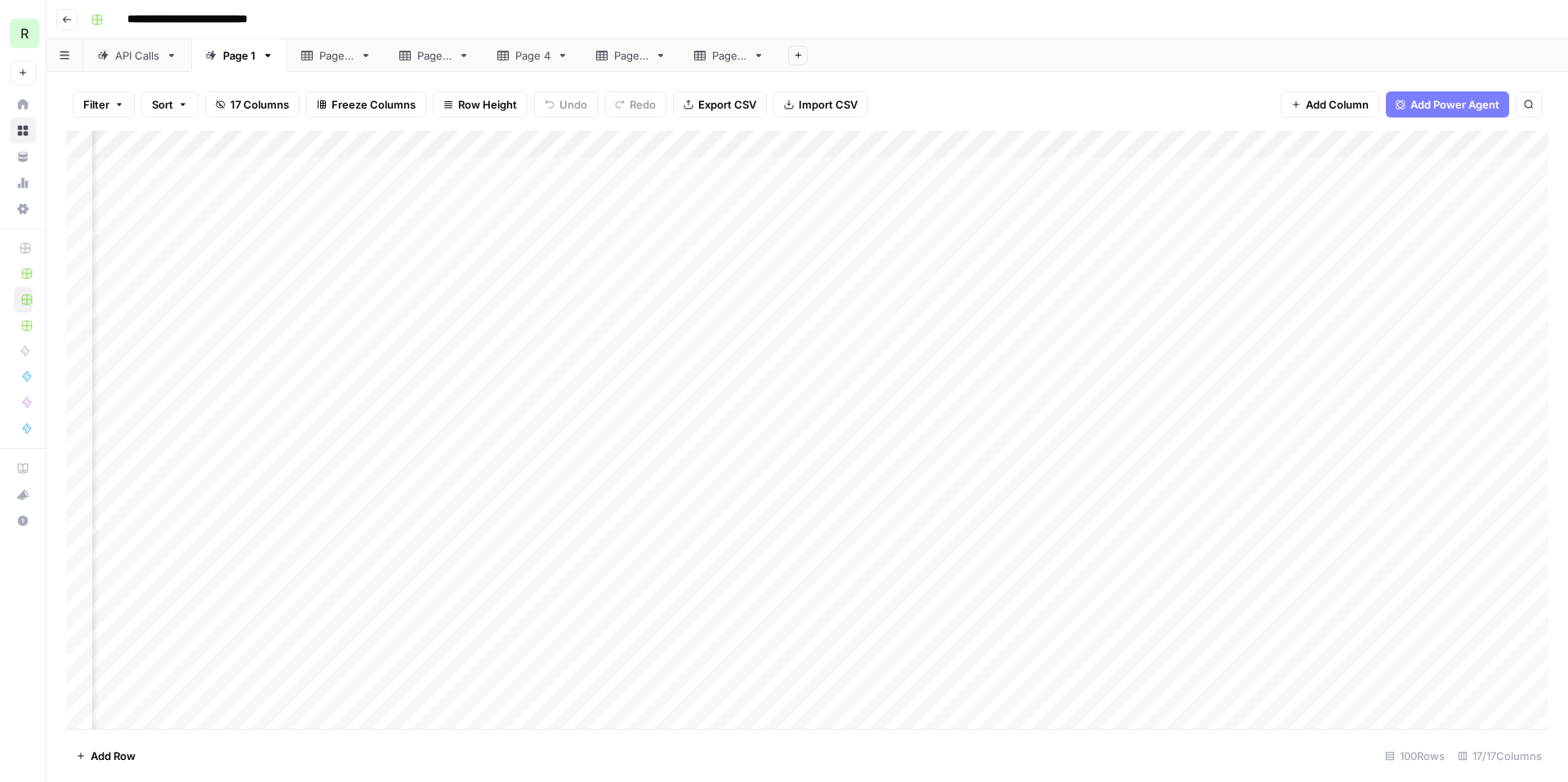
scroll to position [0, 1168]
click at [999, 170] on div "Add Column" at bounding box center [807, 430] width 1482 height 599
click at [1144, 168] on div "Add Column" at bounding box center [807, 430] width 1482 height 599
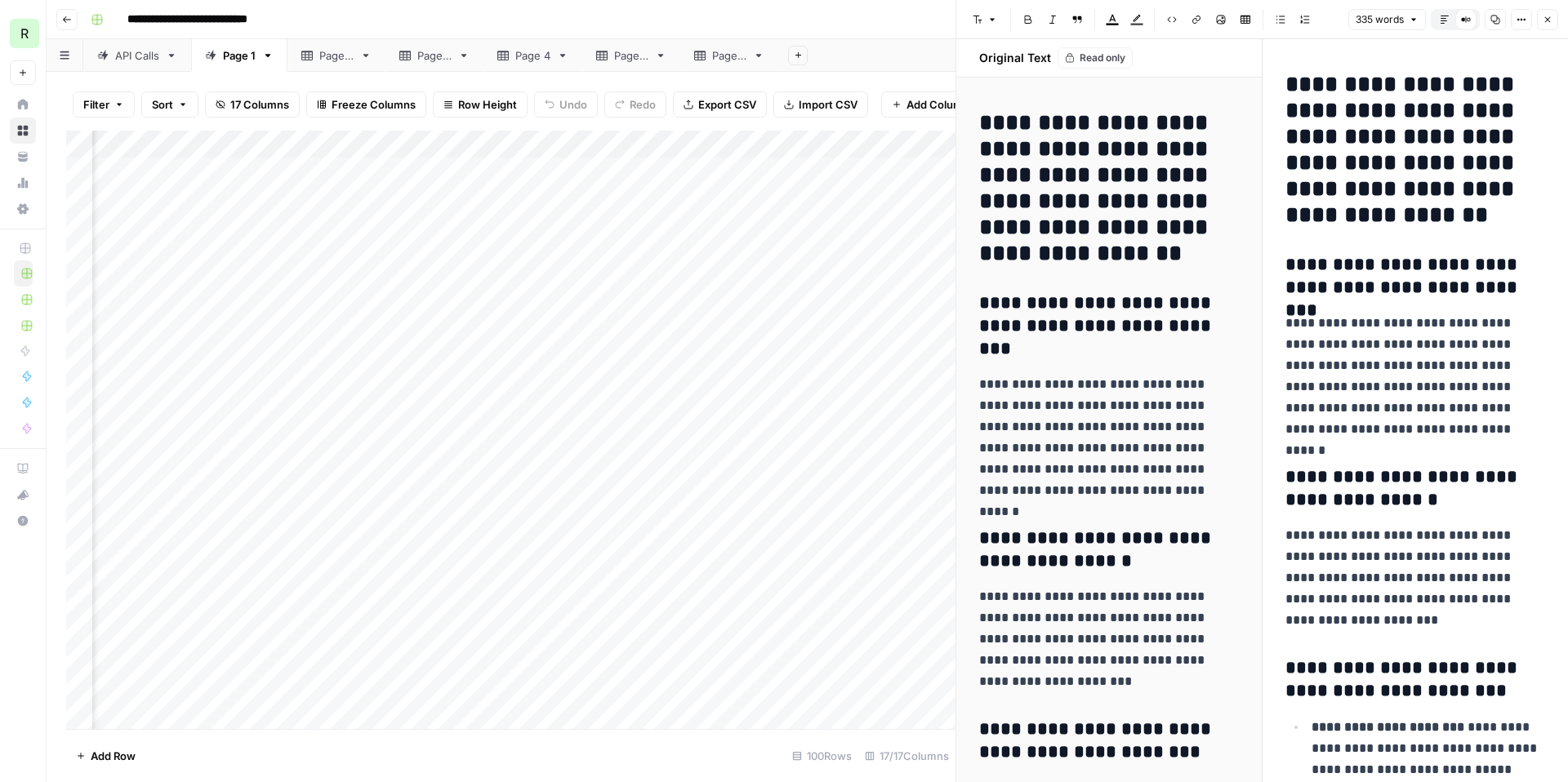
click at [924, 51] on div "Add Sheet" at bounding box center [1173, 55] width 789 height 32
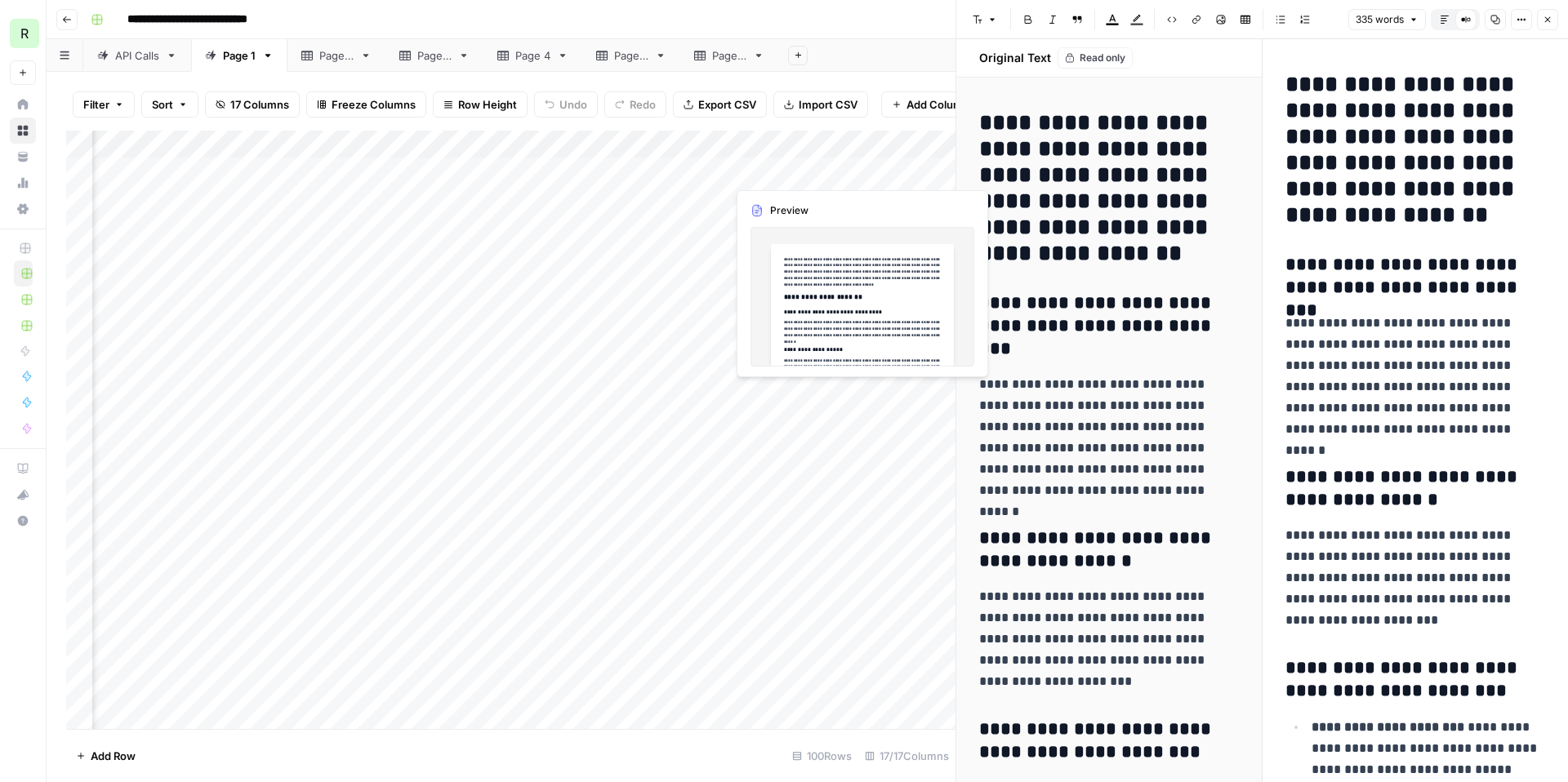
click at [780, 173] on div "Add Column" at bounding box center [511, 430] width 890 height 599
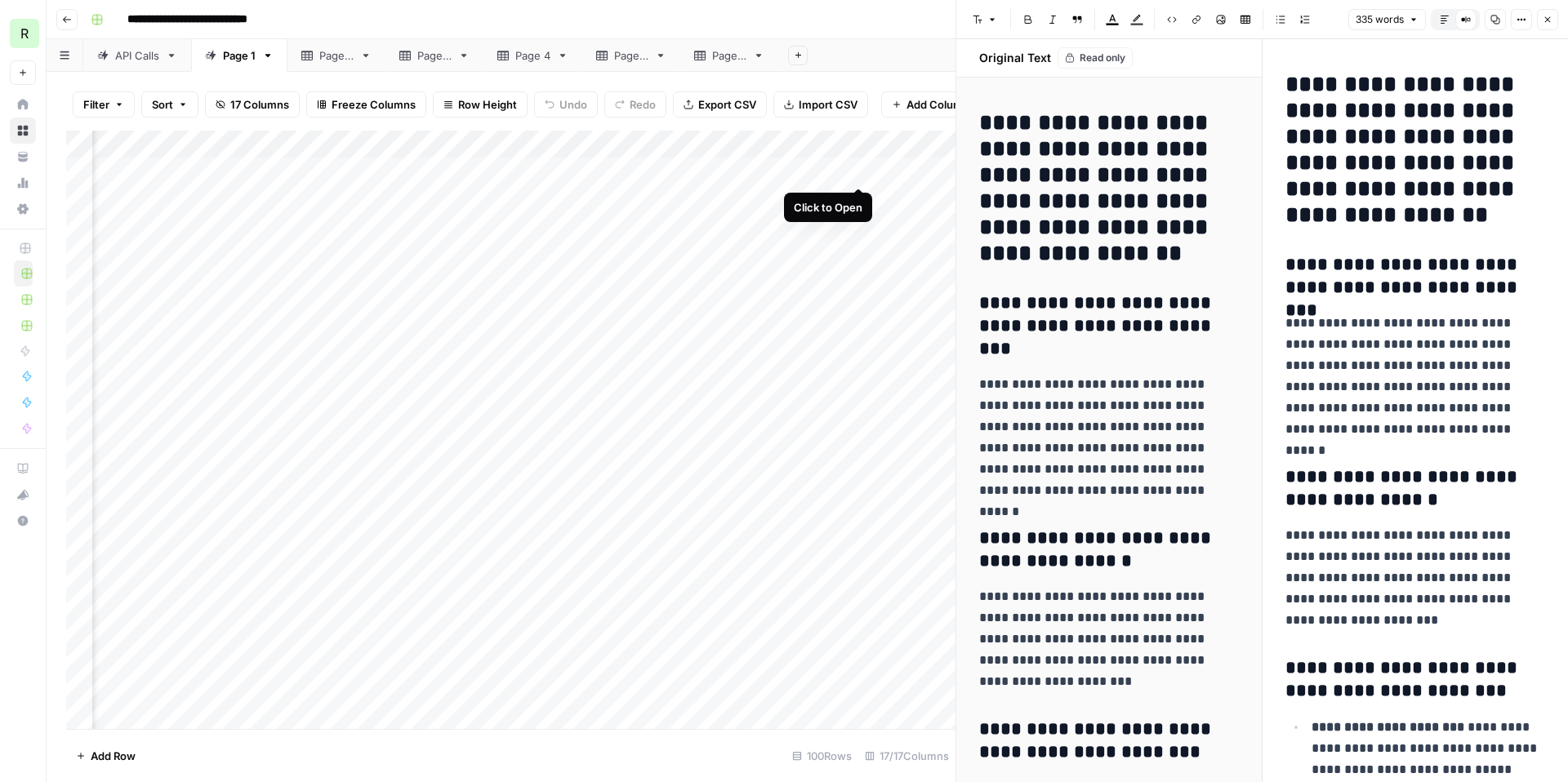
click at [856, 171] on div "Add Column" at bounding box center [511, 430] width 890 height 599
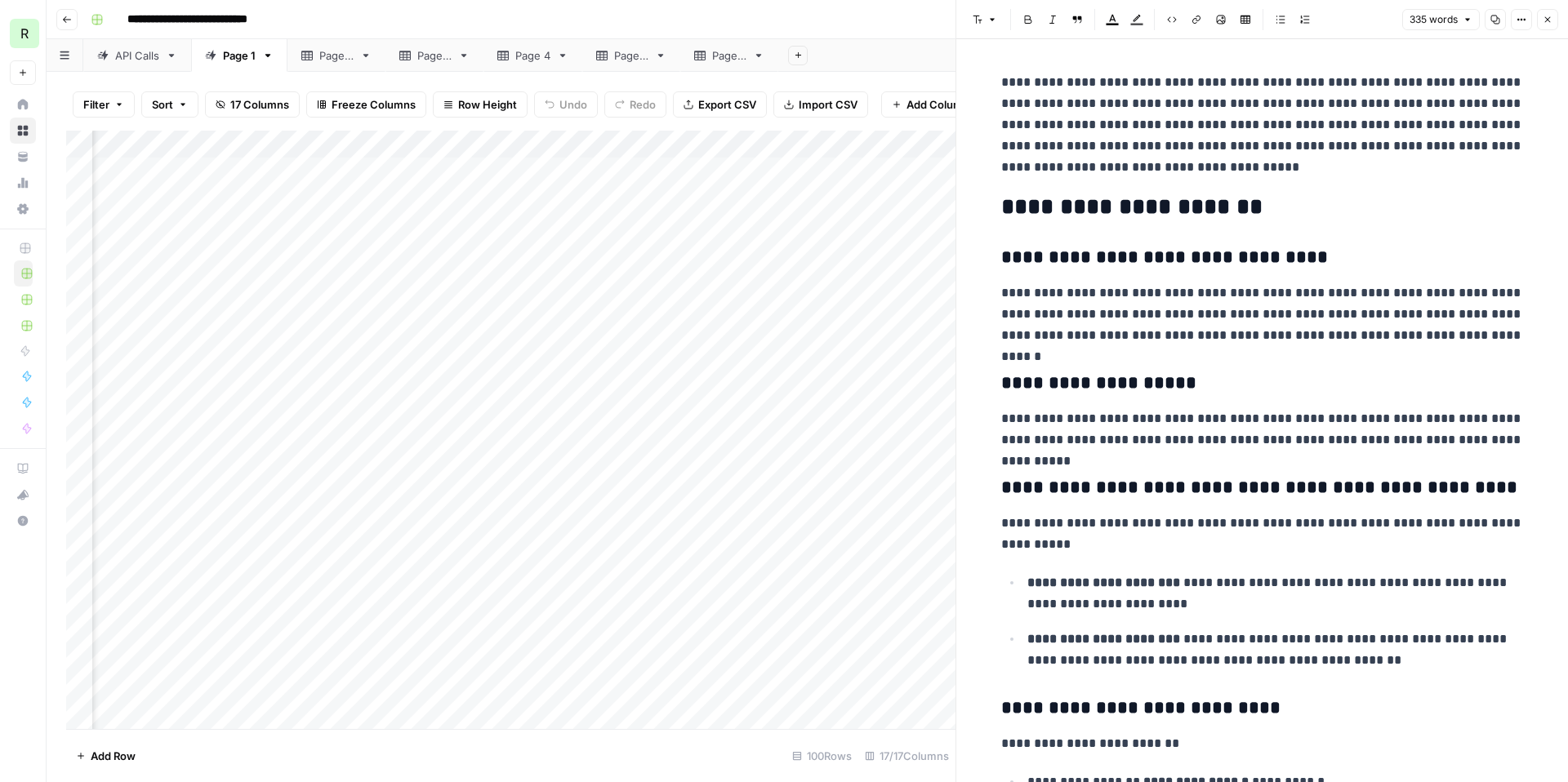
scroll to position [659, 0]
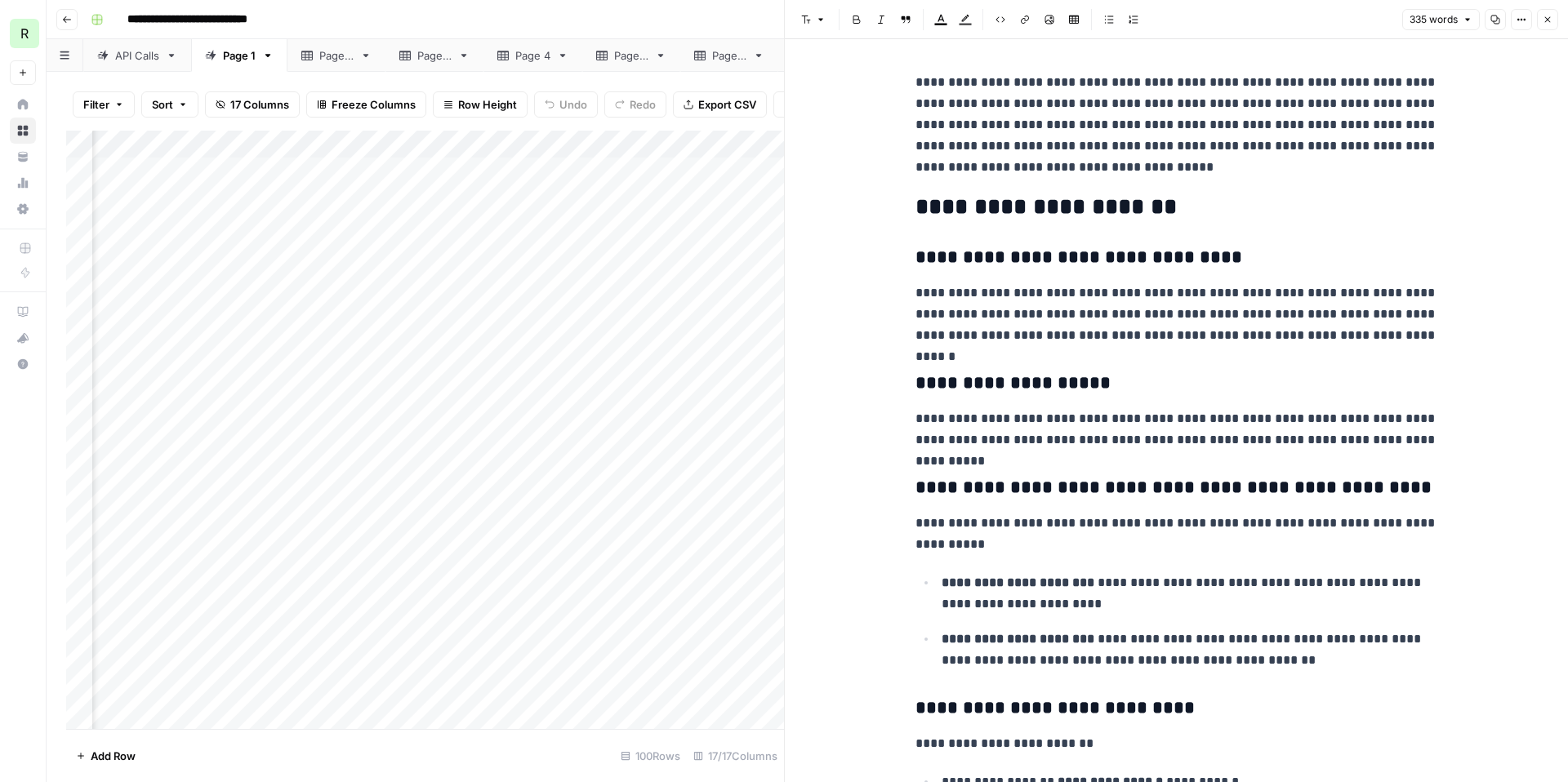
click at [716, 27] on div "**********" at bounding box center [818, 20] width 1468 height 27
click at [1544, 24] on icon "button" at bounding box center [1547, 20] width 10 height 10
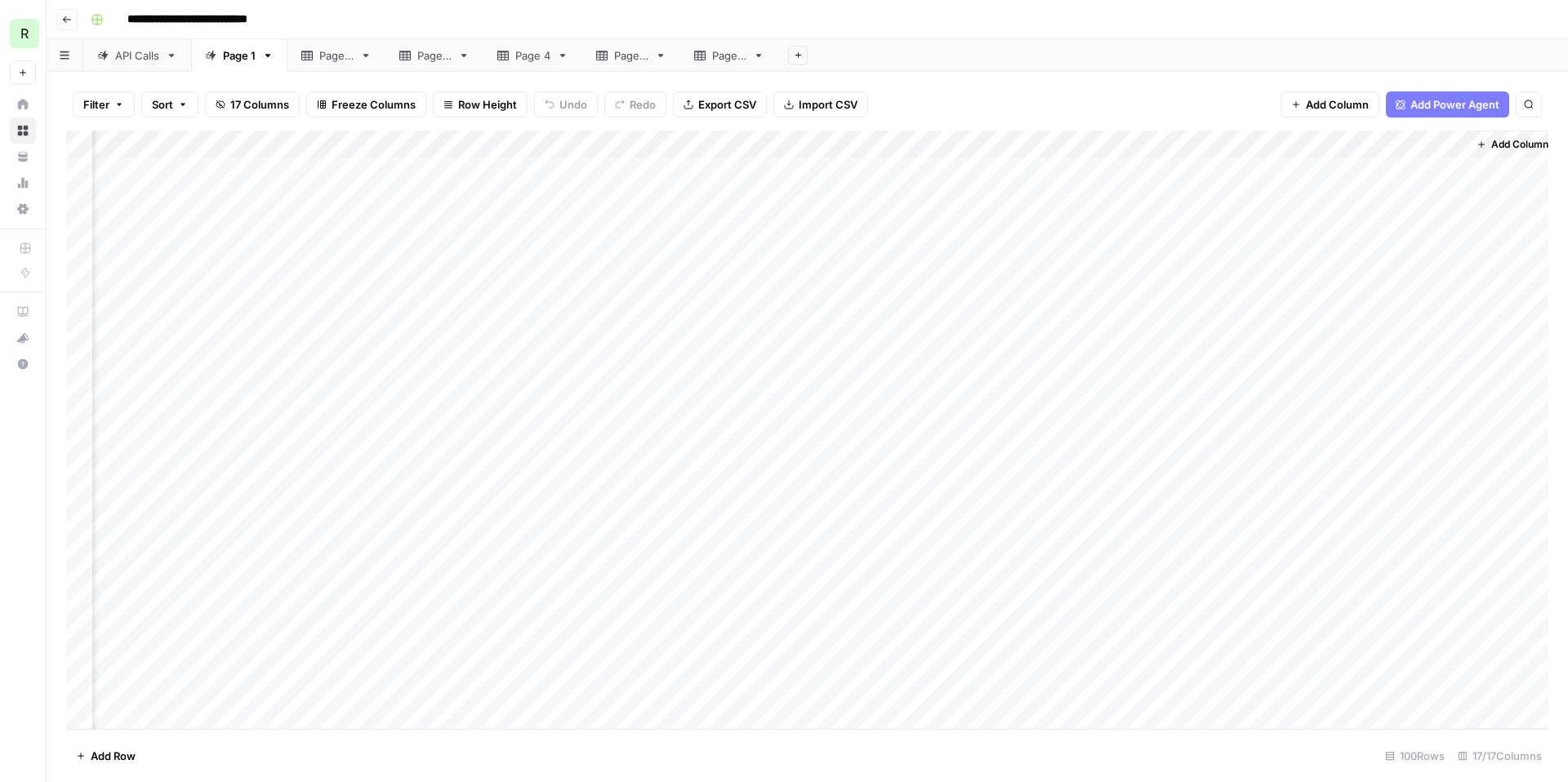
scroll to position [0, 1163]
click at [1152, 171] on div "Add Column" at bounding box center [807, 430] width 1482 height 599
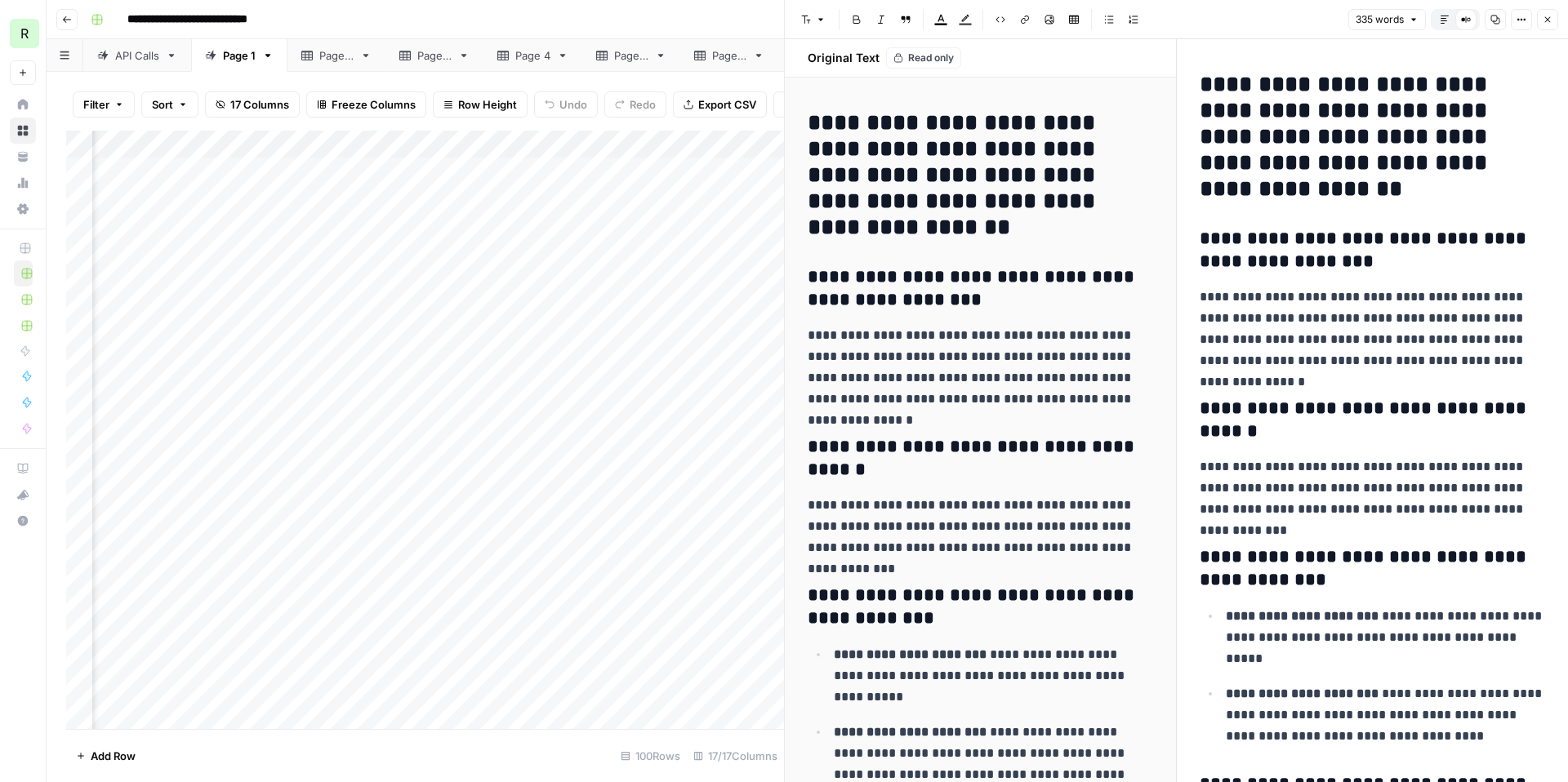
click at [720, 10] on div "**********" at bounding box center [818, 20] width 1468 height 27
click at [1546, 15] on icon "button" at bounding box center [1547, 20] width 10 height 10
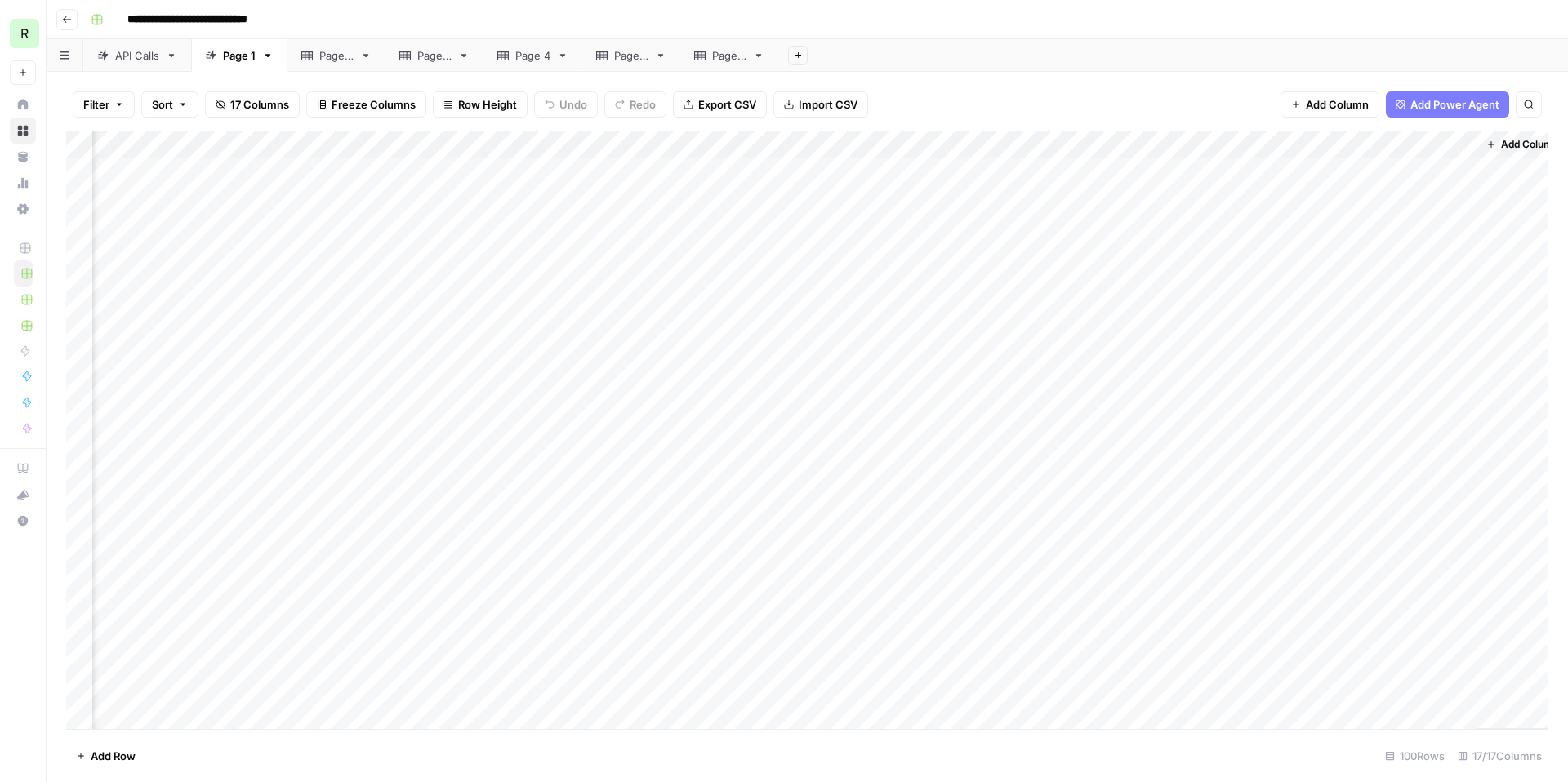
scroll to position [0, 1168]
click at [1238, 172] on div "Add Column" at bounding box center [807, 430] width 1482 height 599
click at [869, 169] on div "Add Column" at bounding box center [807, 430] width 1482 height 599
click at [871, 172] on div "Add Column" at bounding box center [807, 430] width 1482 height 599
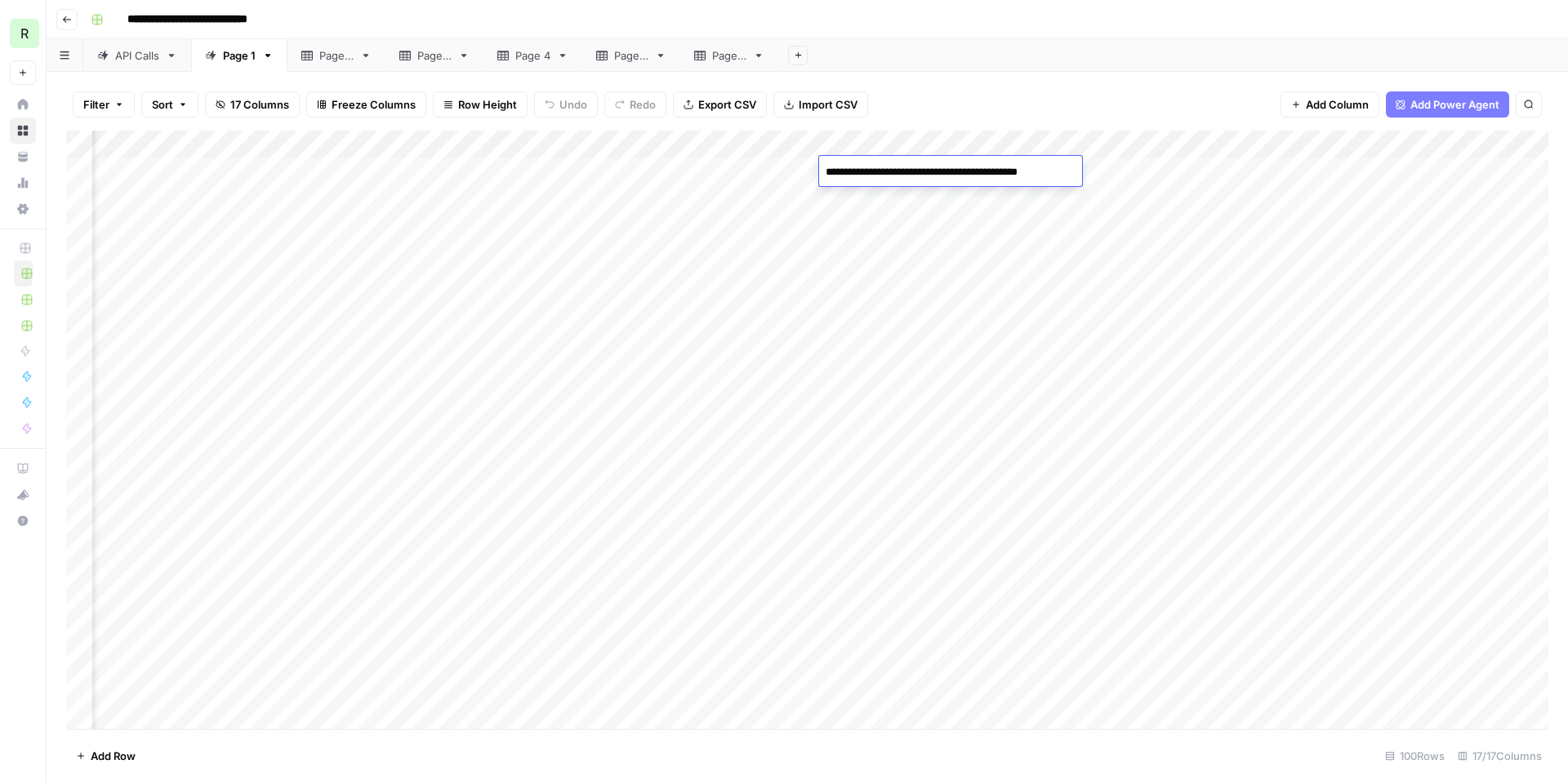
drag, startPoint x: 827, startPoint y: 171, endPoint x: 1006, endPoint y: 169, distance: 179.0
click at [1006, 170] on textarea "**********" at bounding box center [949, 172] width 261 height 23
click at [1066, 92] on div "Filter Sort 17 Columns Freeze Columns Row Height Undo Redo Export CSV Import CS…" at bounding box center [807, 104] width 1482 height 52
